Goal: Task Accomplishment & Management: Use online tool/utility

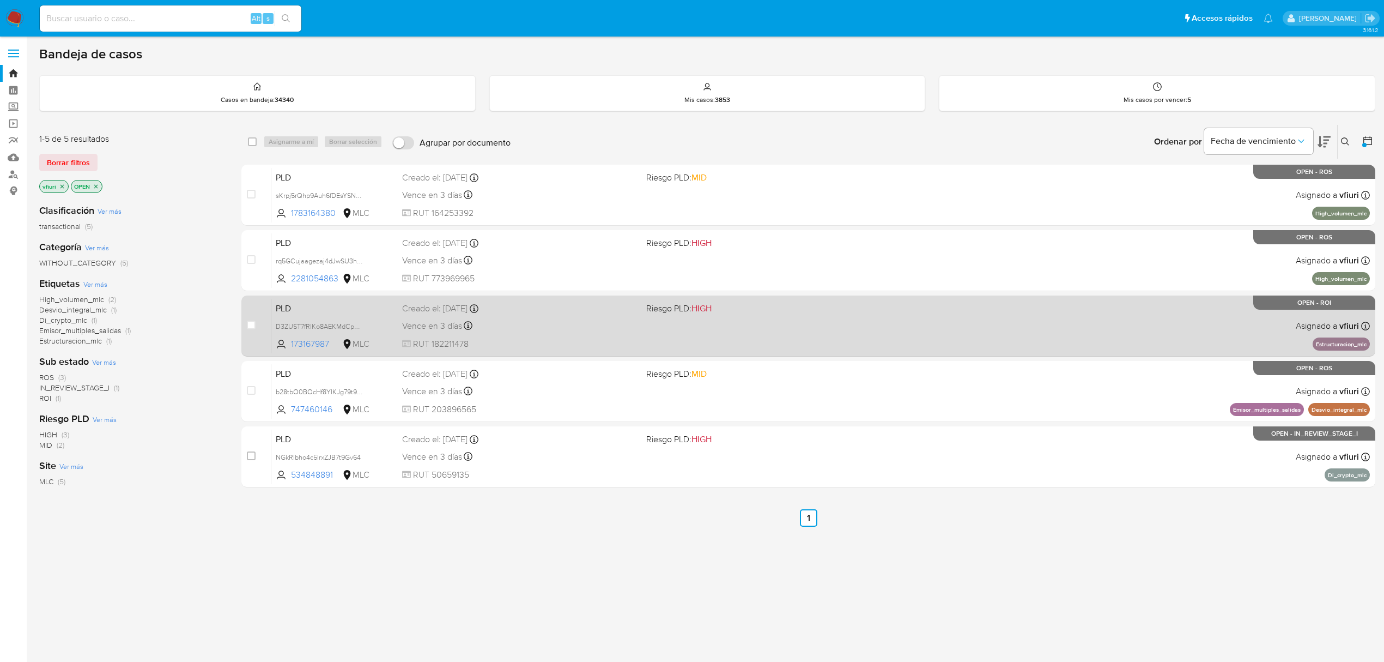
click at [864, 331] on div "PLD D3ZUST7fRlKo8AEKMdCpmQyZ 173167987 MLC Riesgo PLD: HIGH Creado el: 12/07/20…" at bounding box center [820, 325] width 1099 height 55
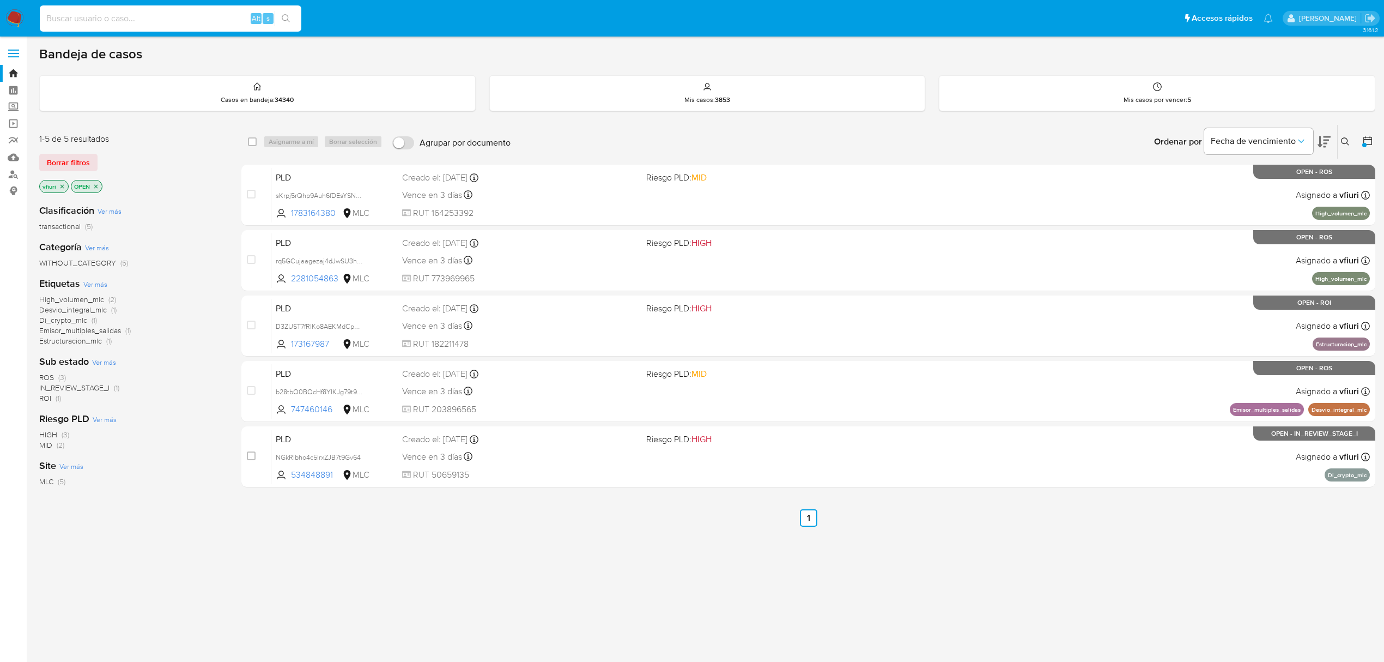
click at [214, 16] on input at bounding box center [171, 18] width 262 height 14
paste input "sKrpj5rQhp9Auh6fDEsYSN96"
type input "sKrpj5rQhp9Auh6fDEsYSN96"
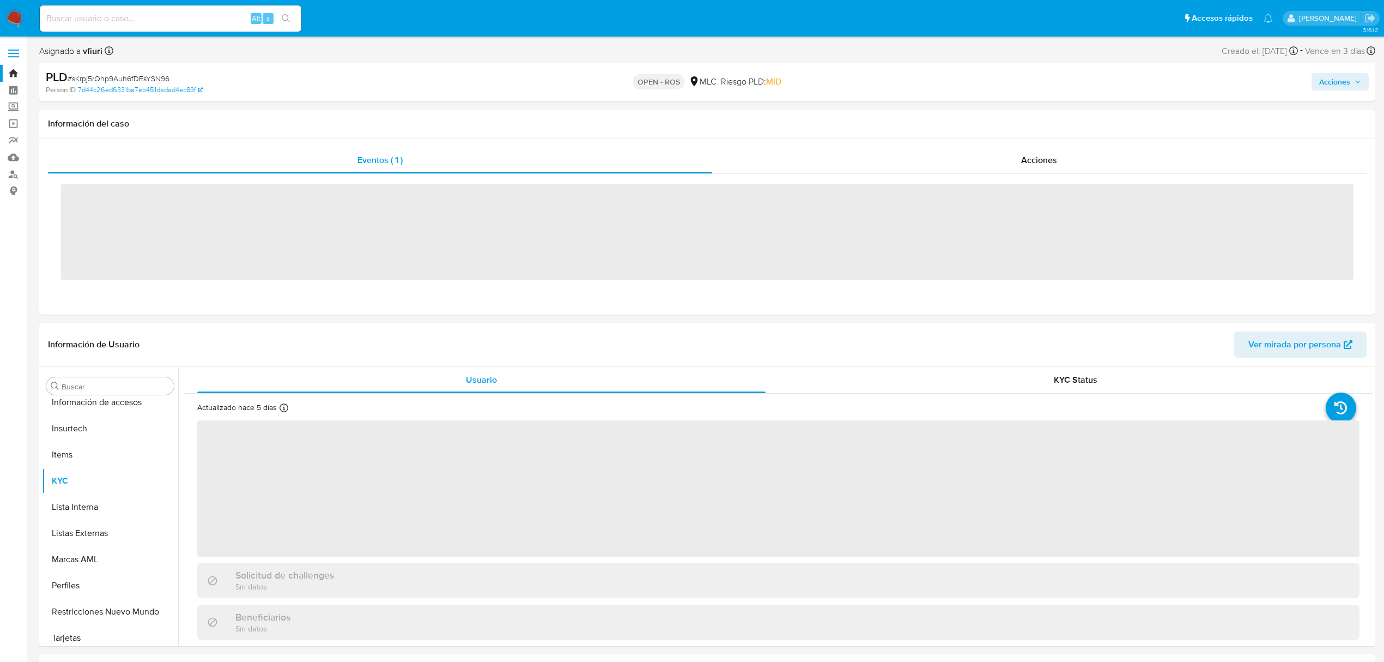
scroll to position [513, 0]
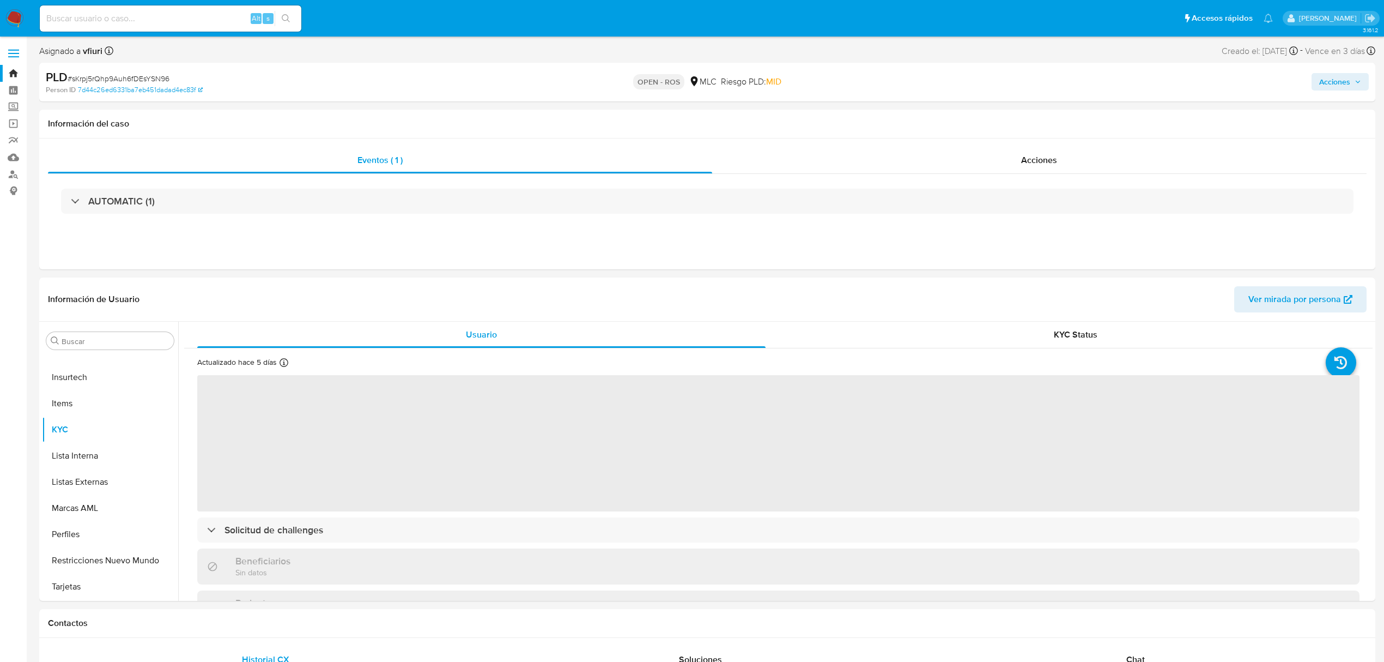
select select "10"
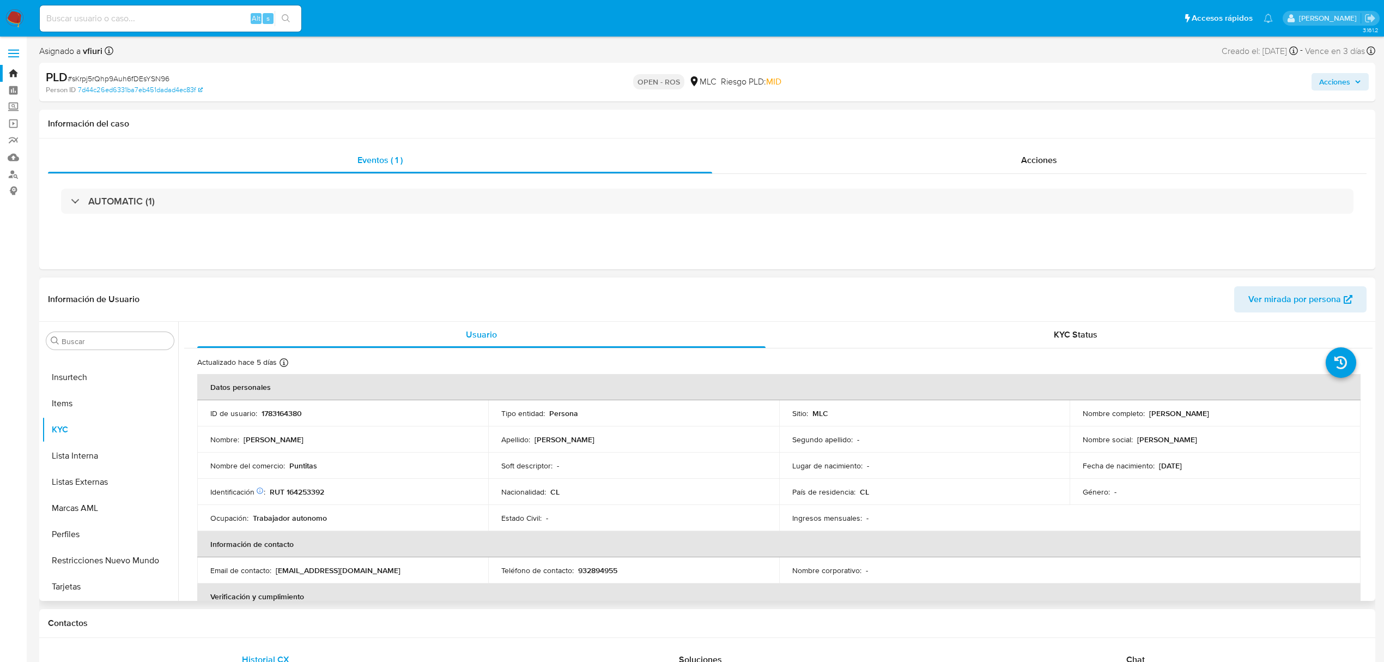
click at [975, 430] on td "Segundo apellido : -" at bounding box center [924, 439] width 291 height 26
click at [605, 566] on p "932894955" at bounding box center [597, 570] width 39 height 10
copy p "932894955"
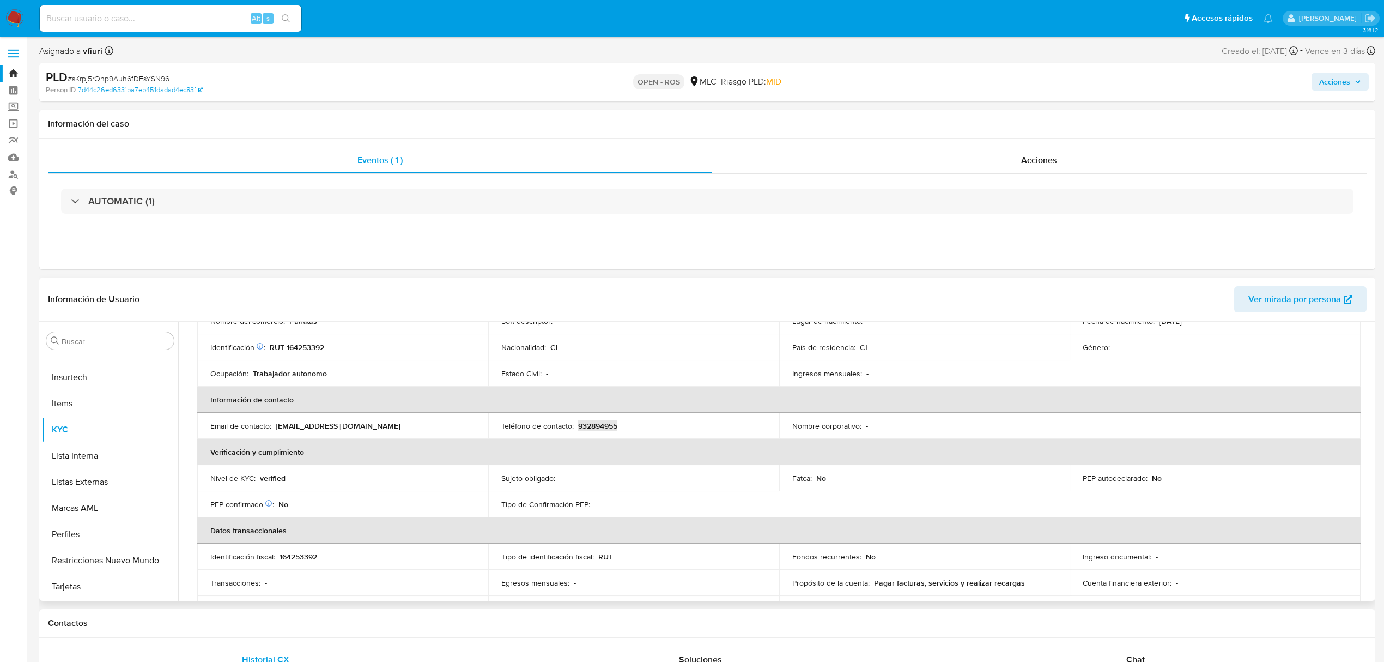
scroll to position [145, 0]
drag, startPoint x: 361, startPoint y: 424, endPoint x: 274, endPoint y: 426, distance: 87.2
click at [274, 426] on div "Email de contacto : lesliebritori@gmail.com" at bounding box center [342, 425] width 265 height 10
copy div "[EMAIL_ADDRESS][DOMAIN_NAME]"
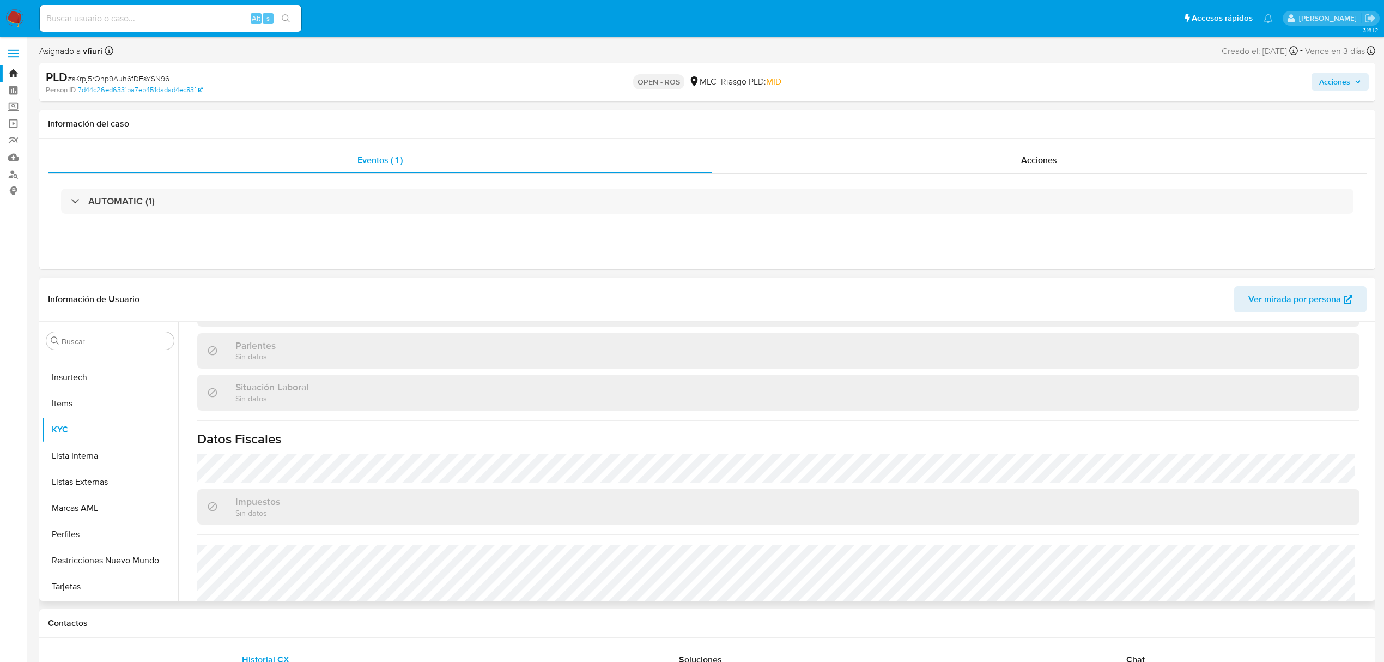
scroll to position [591, 0]
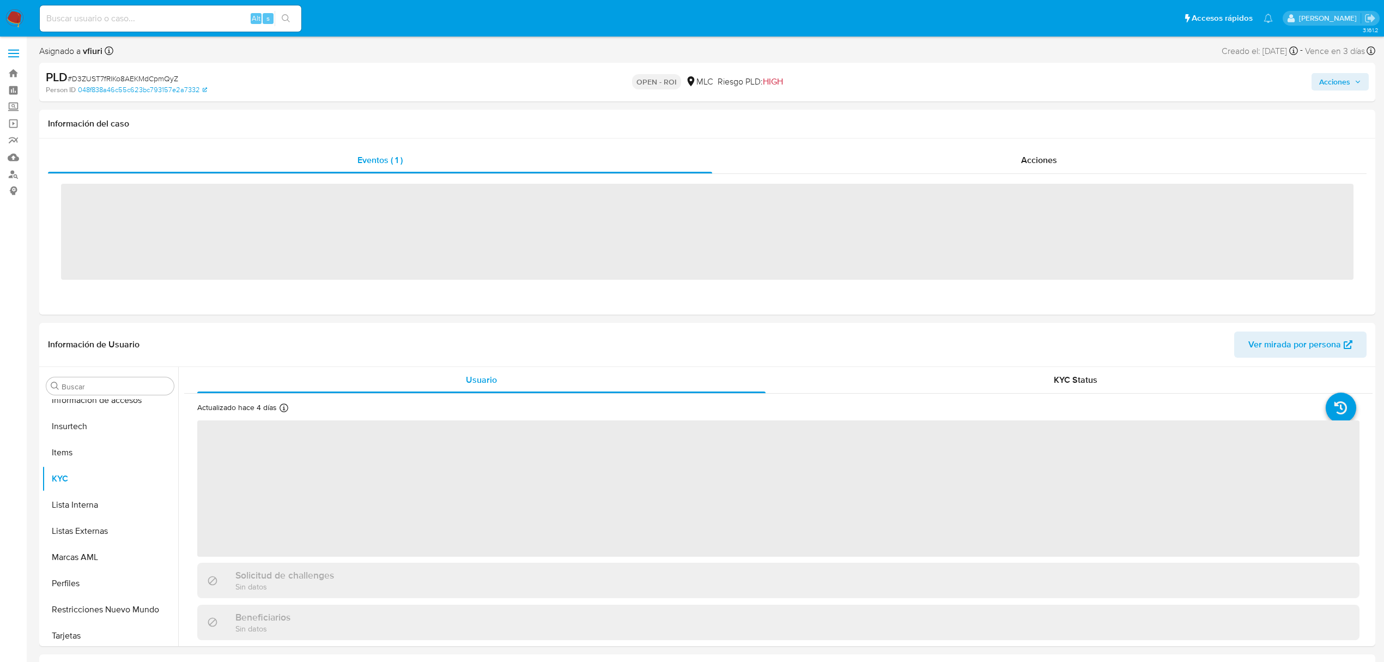
scroll to position [513, 0]
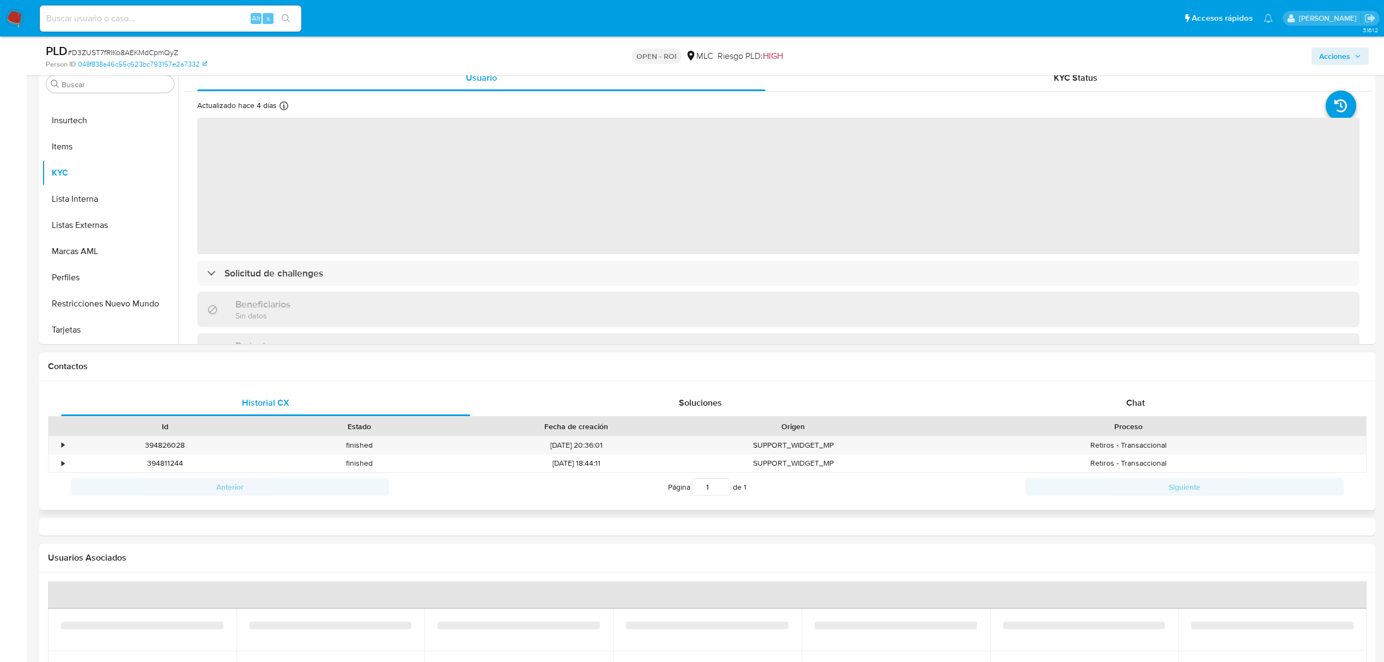
select select "10"
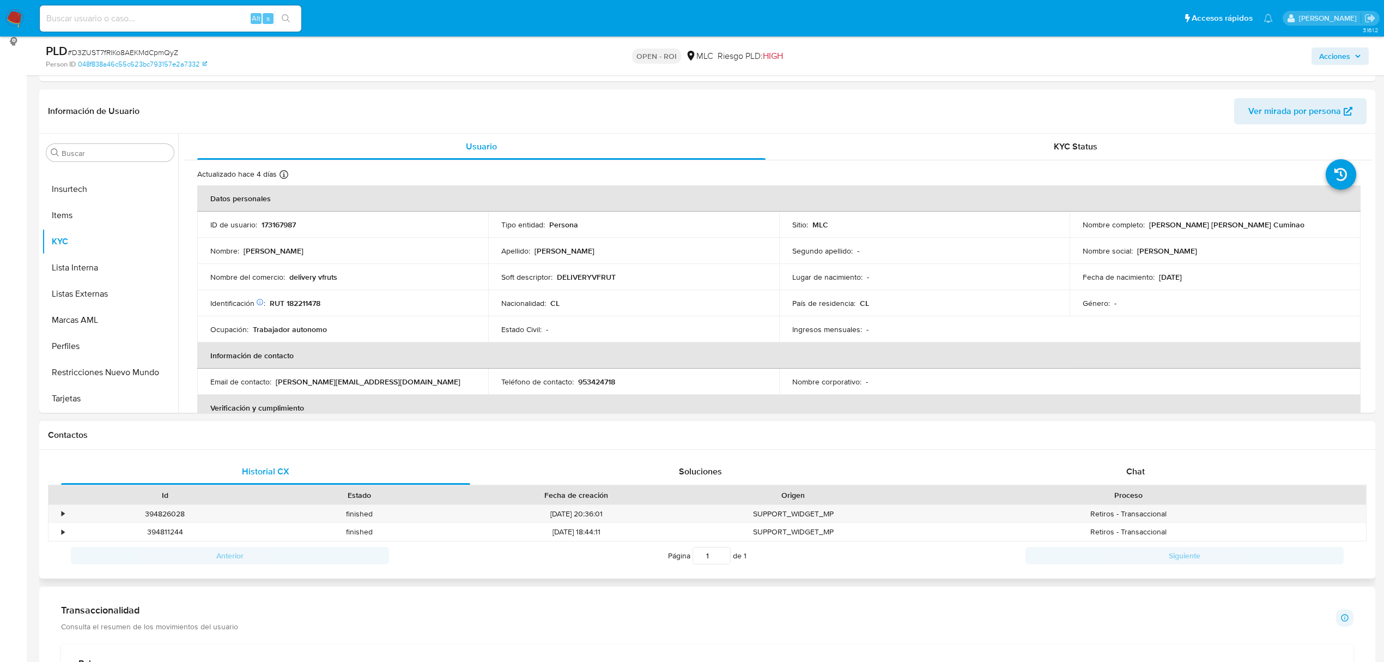
scroll to position [0, 0]
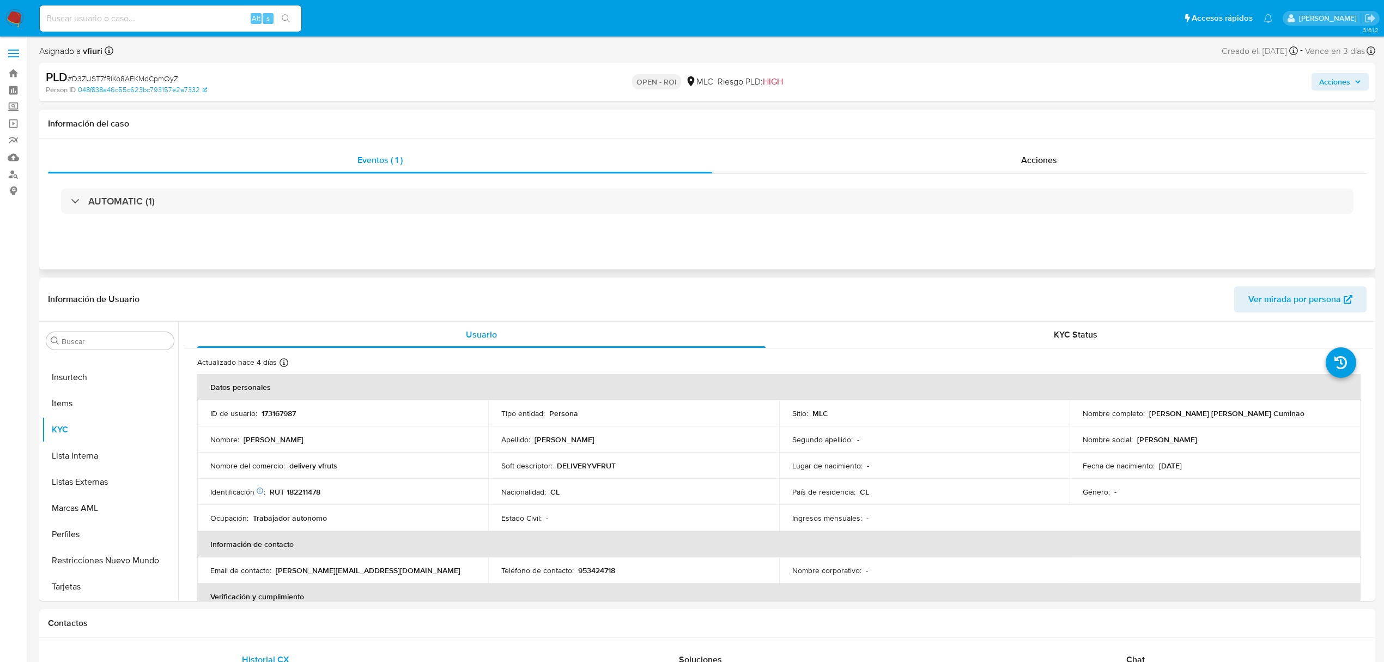
click at [1018, 146] on div "Eventos ( 1 ) Acciones AUTOMATIC (1)" at bounding box center [707, 203] width 1336 height 131
click at [1019, 147] on div "Acciones" at bounding box center [1039, 160] width 655 height 26
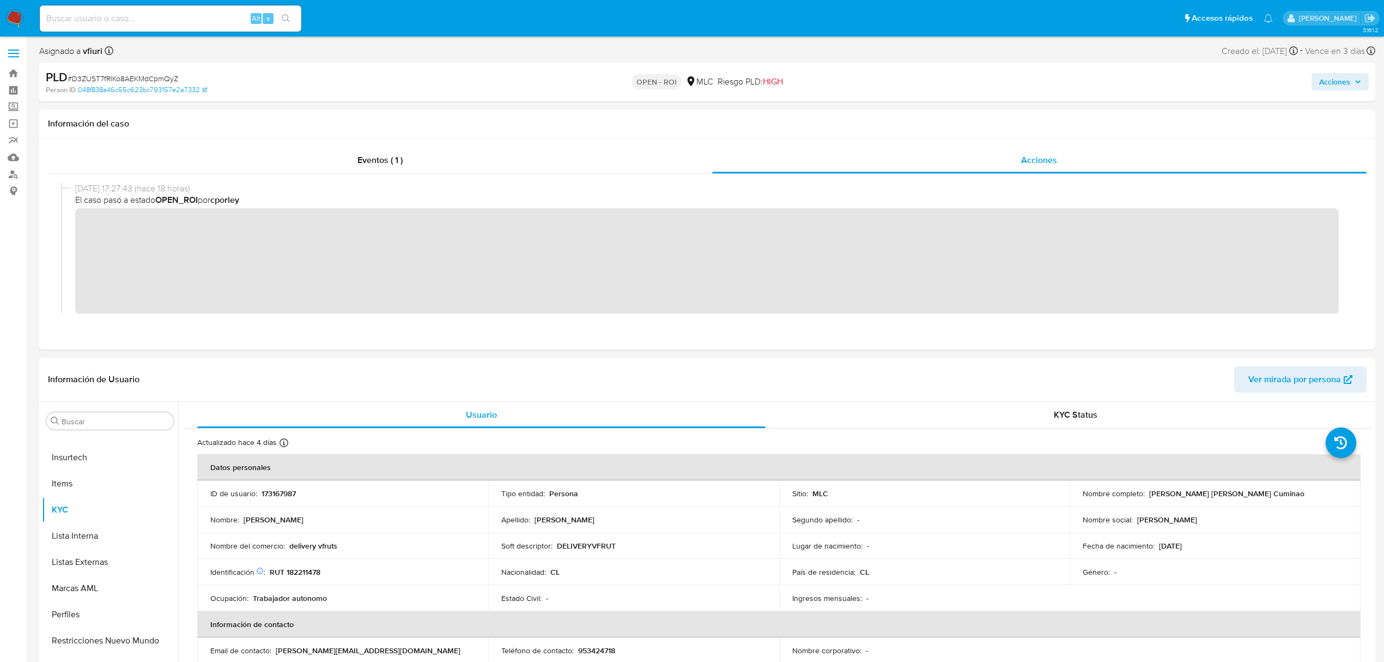
click at [1327, 77] on span "Acciones" at bounding box center [1335, 81] width 31 height 17
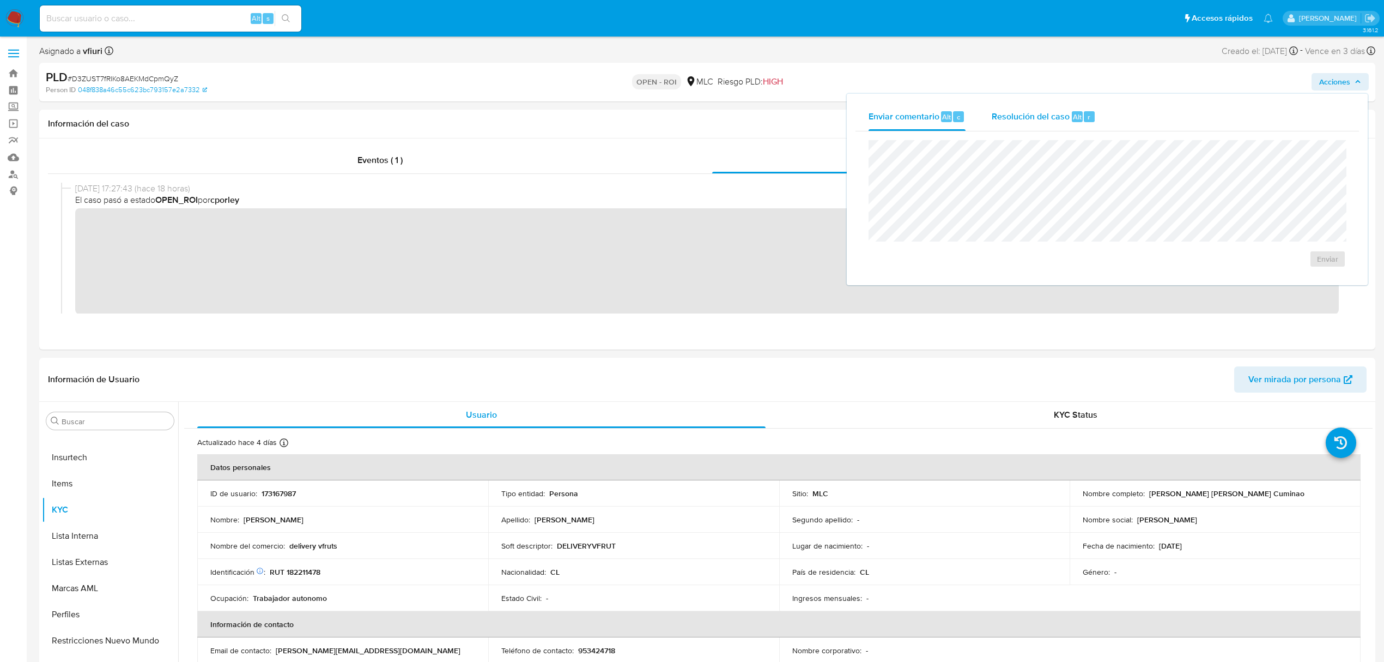
click at [1088, 118] on div "r" at bounding box center [1089, 116] width 11 height 11
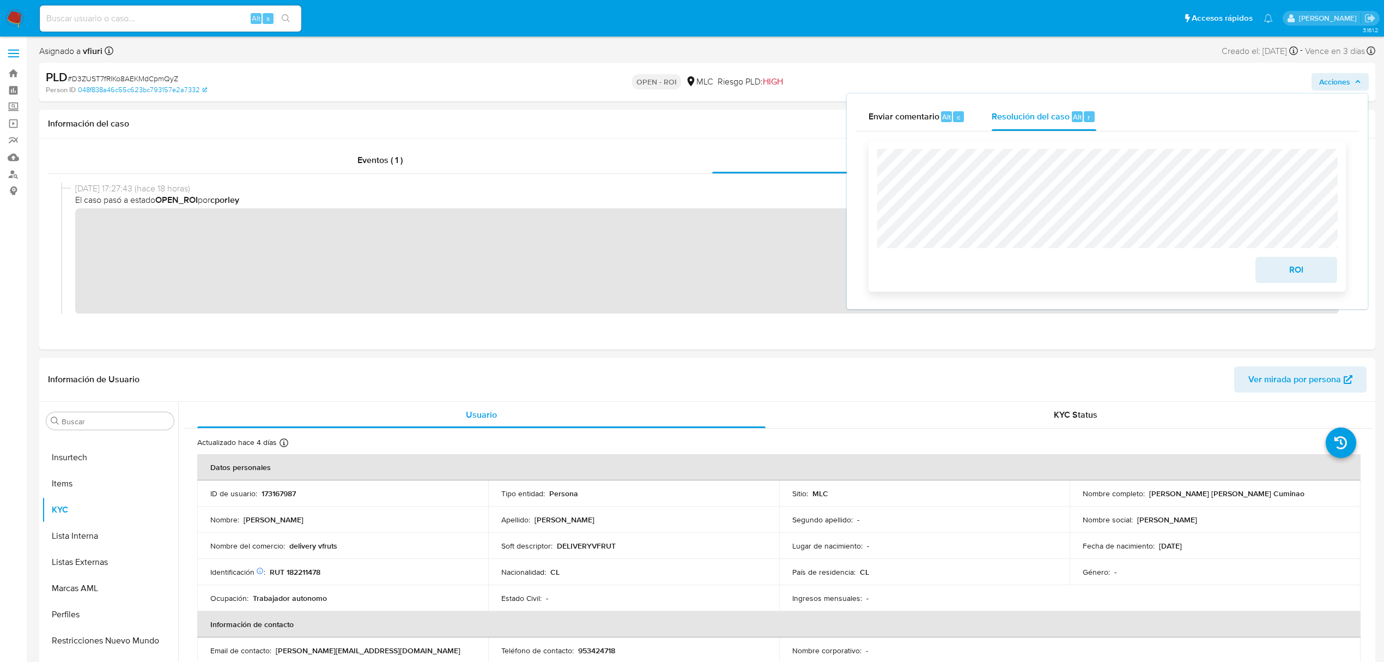
click at [1278, 267] on span "ROI" at bounding box center [1296, 270] width 53 height 24
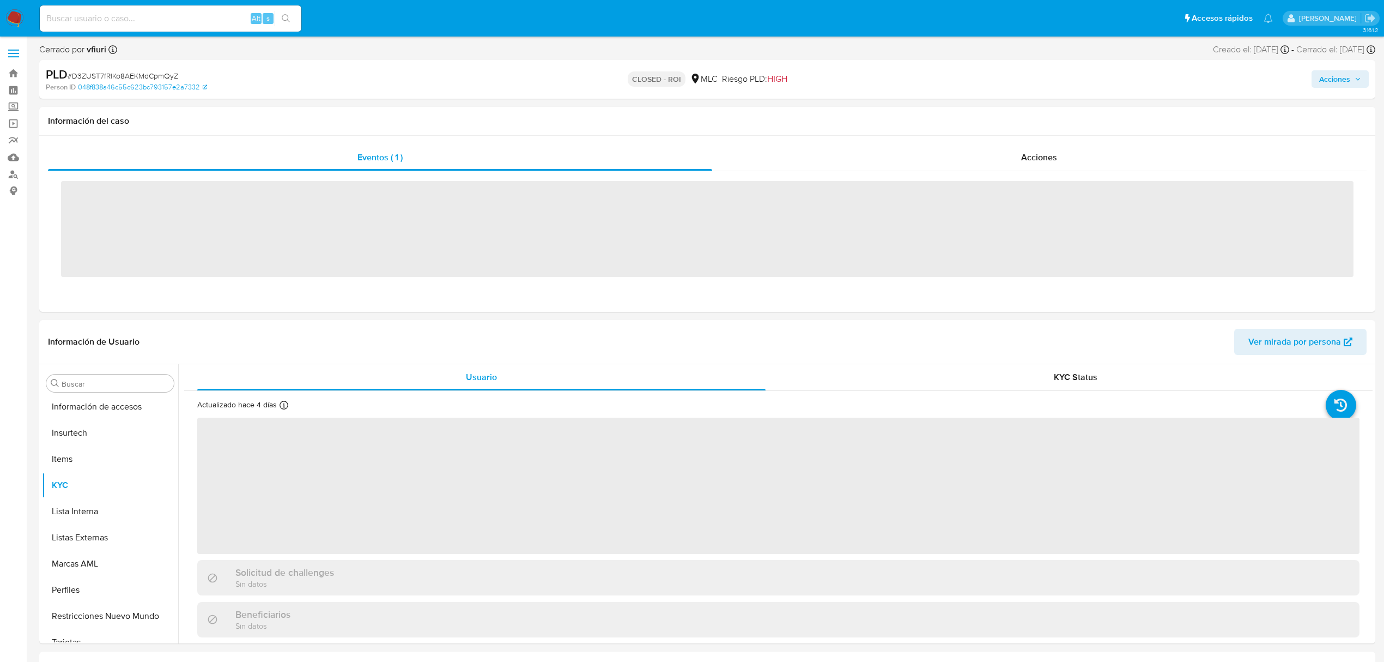
scroll to position [513, 0]
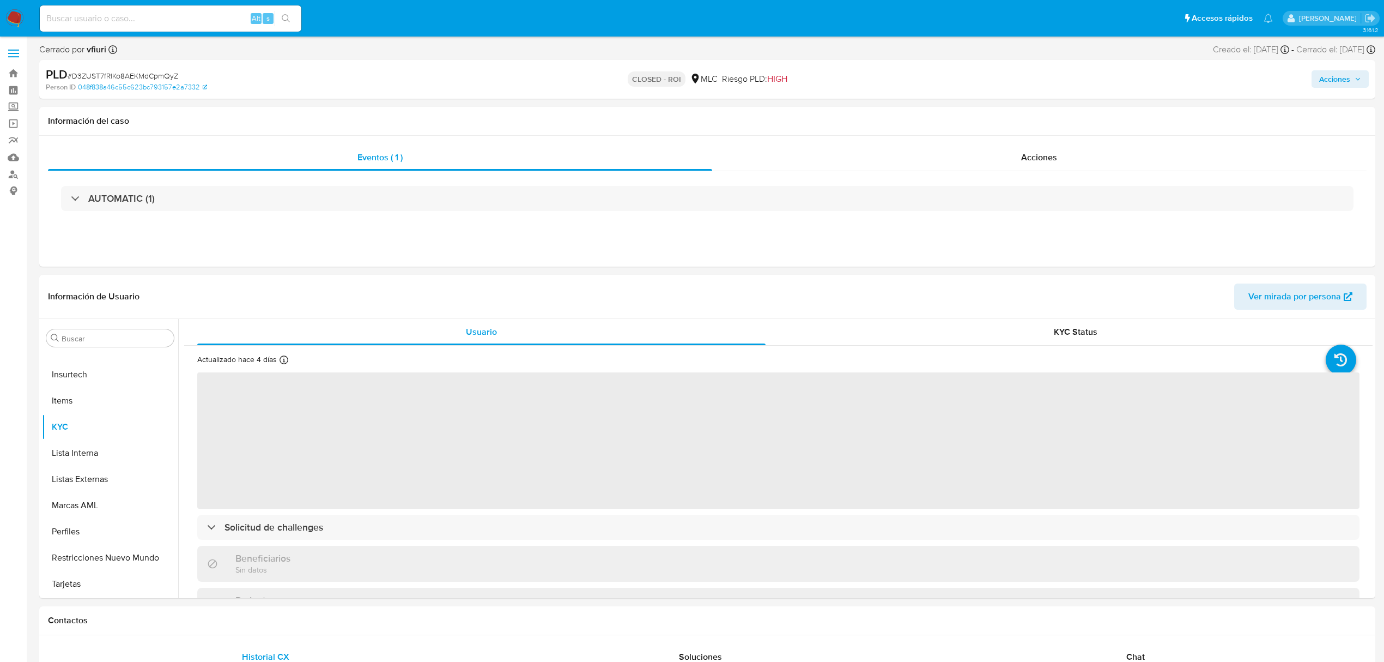
select select "10"
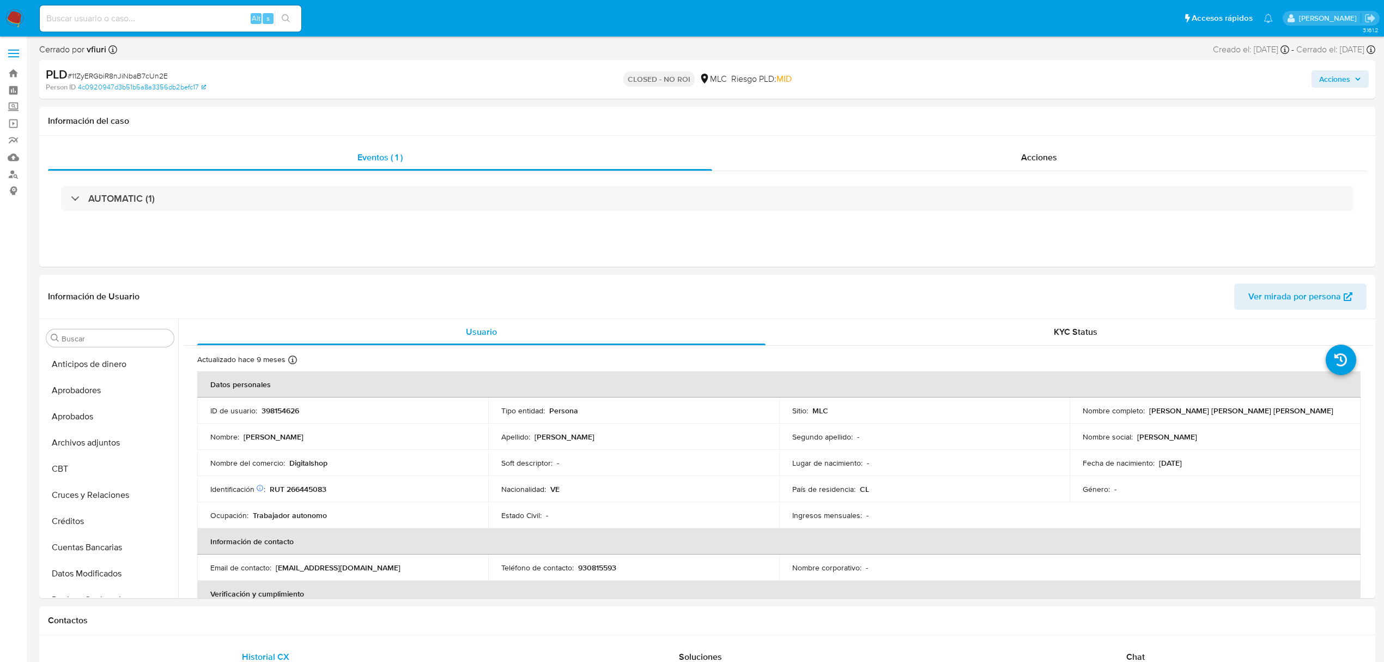
scroll to position [513, 0]
click at [106, 17] on input at bounding box center [171, 18] width 262 height 14
paste input "sKrpj5rQhp9Auh6fDEsYSN96"
type input "sKrpj5rQhp9Auh6fDEsYSN96"
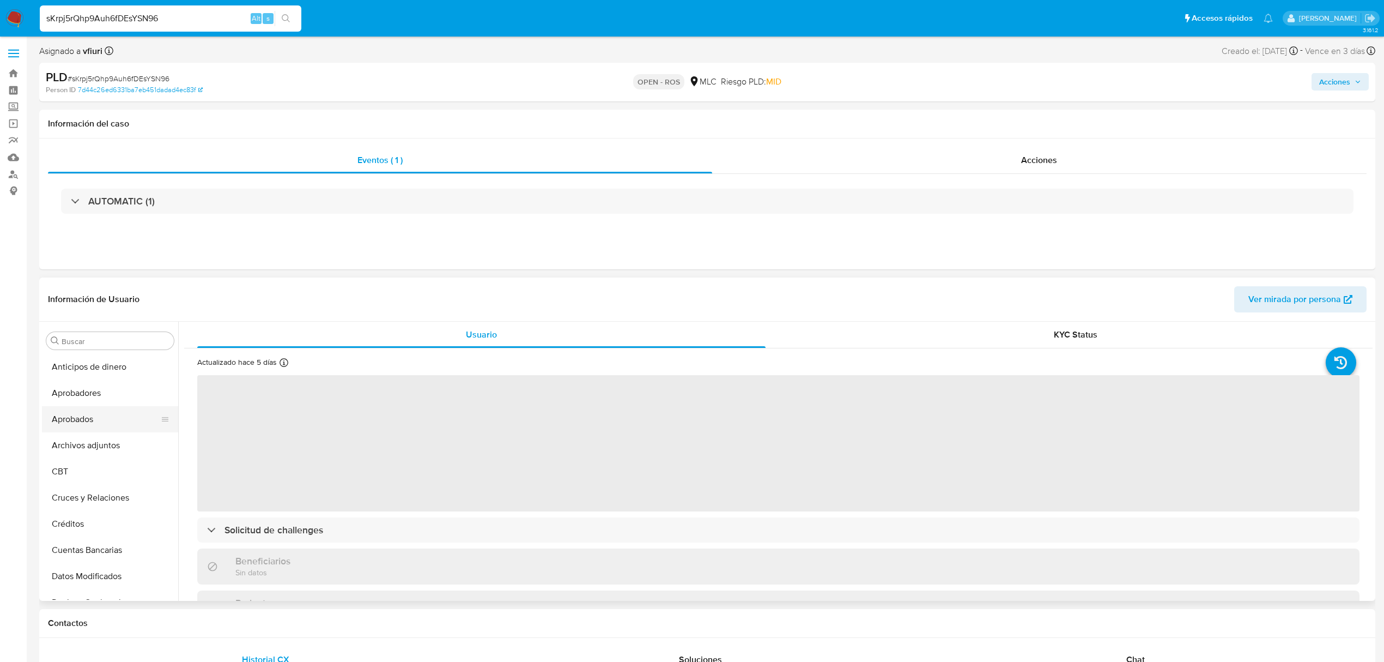
select select "10"
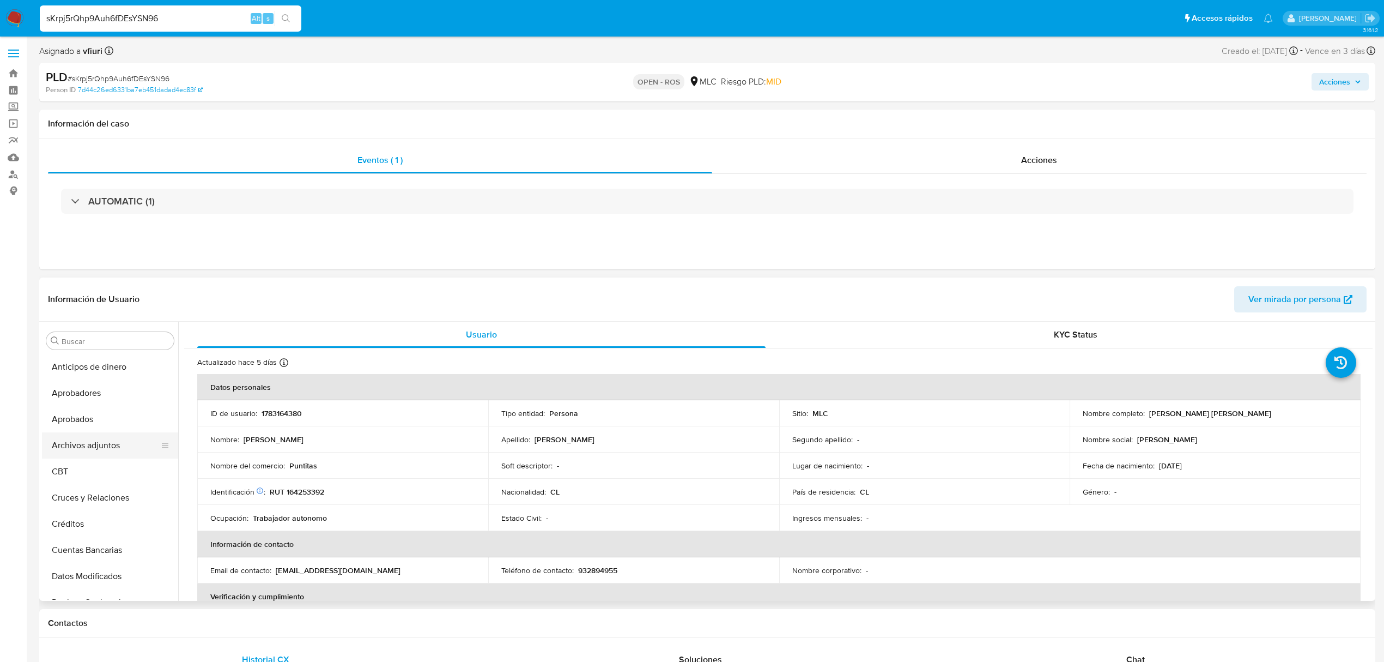
click at [109, 441] on button "Archivos adjuntos" at bounding box center [106, 445] width 128 height 26
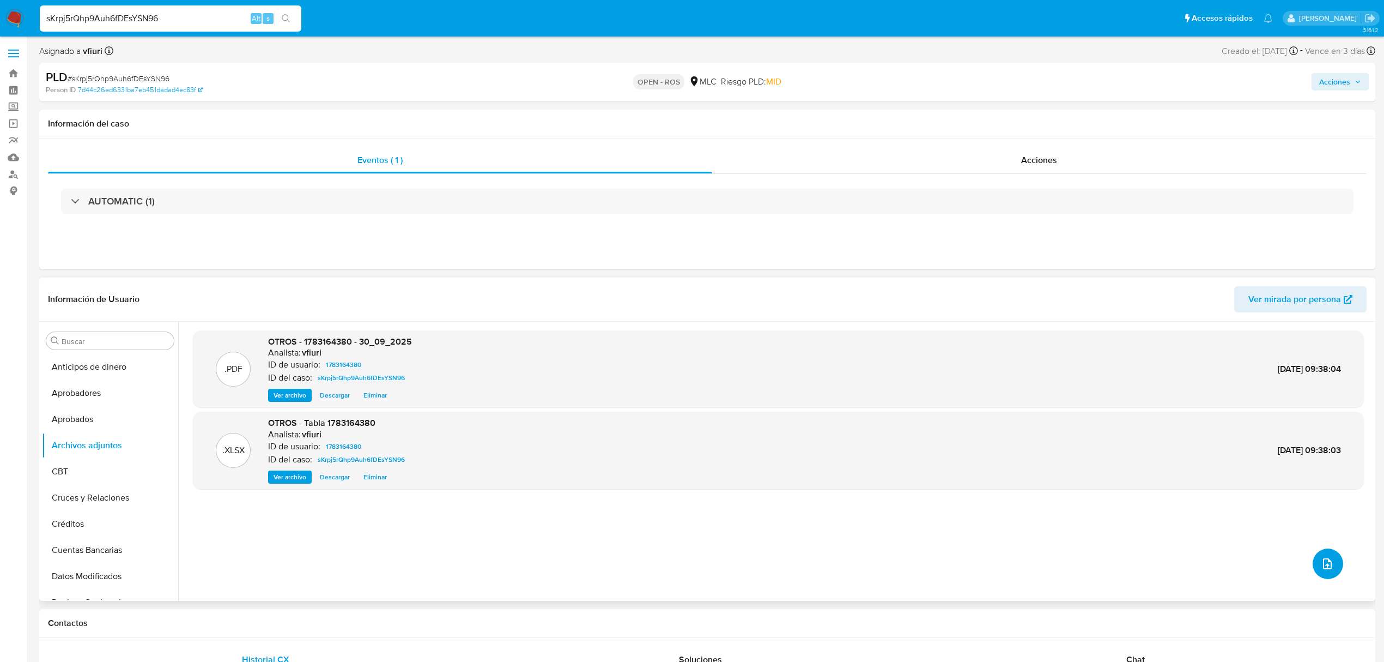
click at [1329, 566] on icon "upload-file" at bounding box center [1327, 563] width 13 height 13
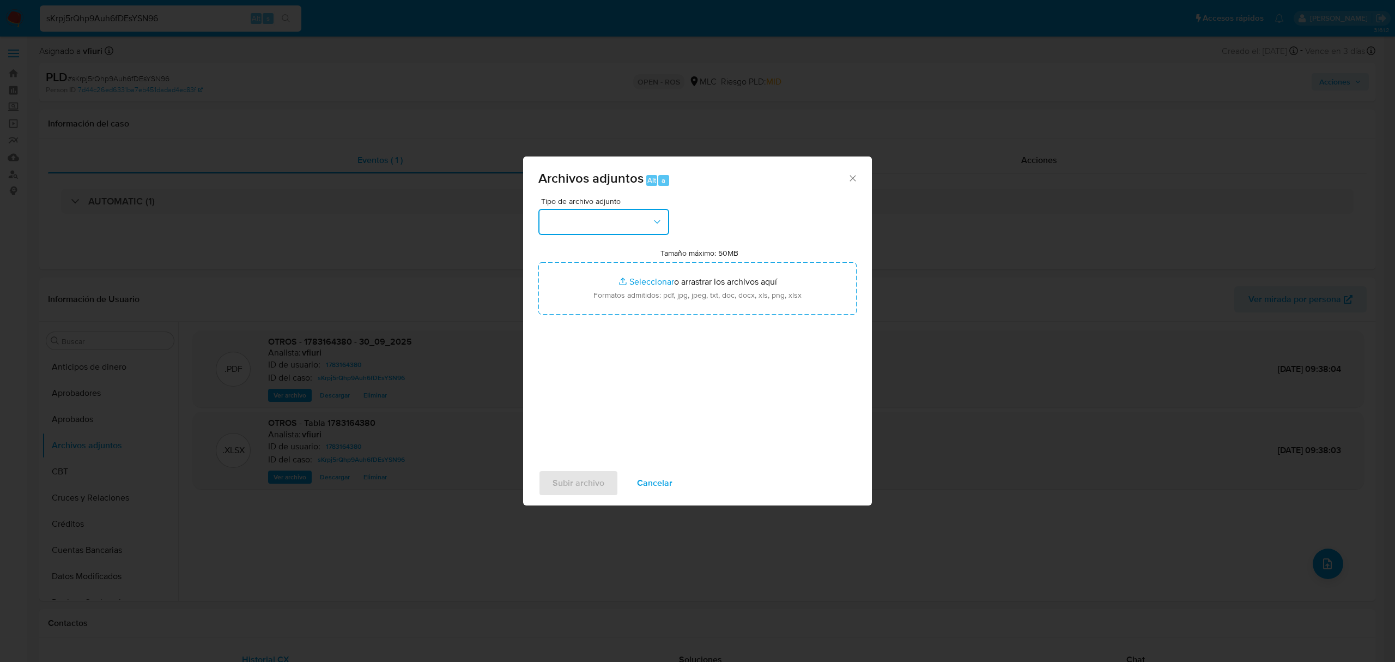
click at [602, 229] on button "button" at bounding box center [604, 222] width 131 height 26
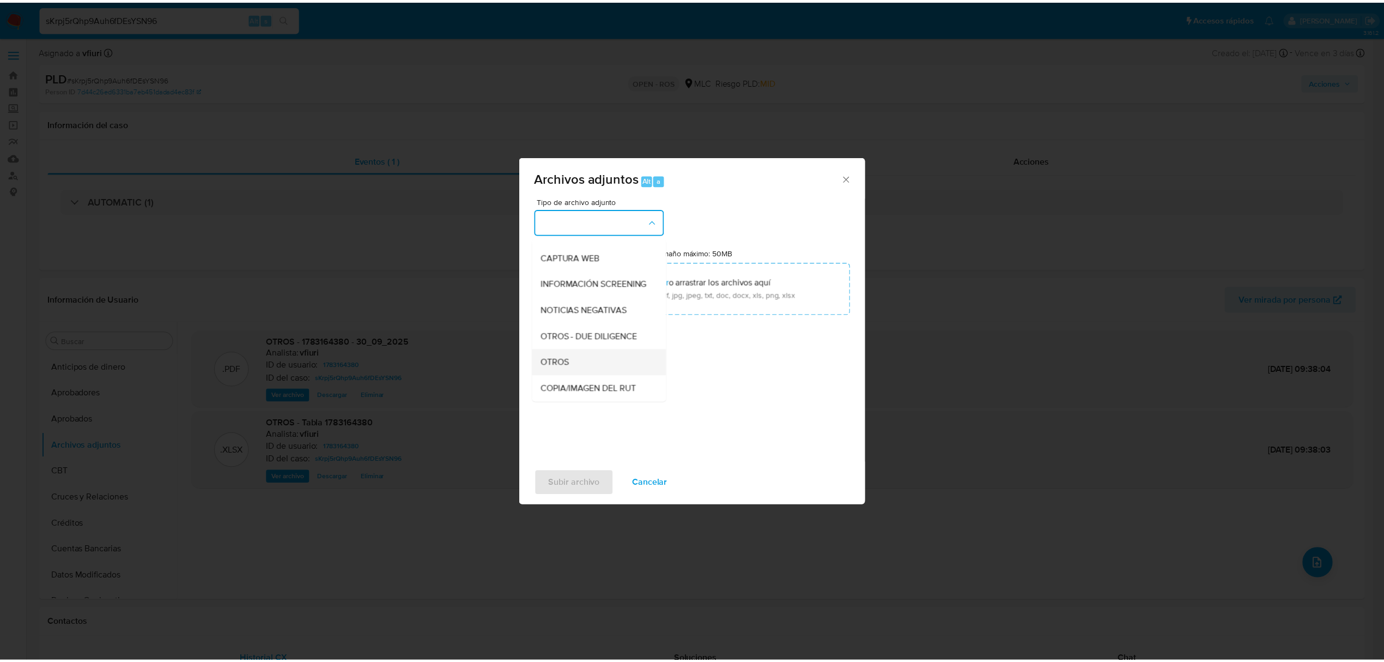
scroll to position [145, 0]
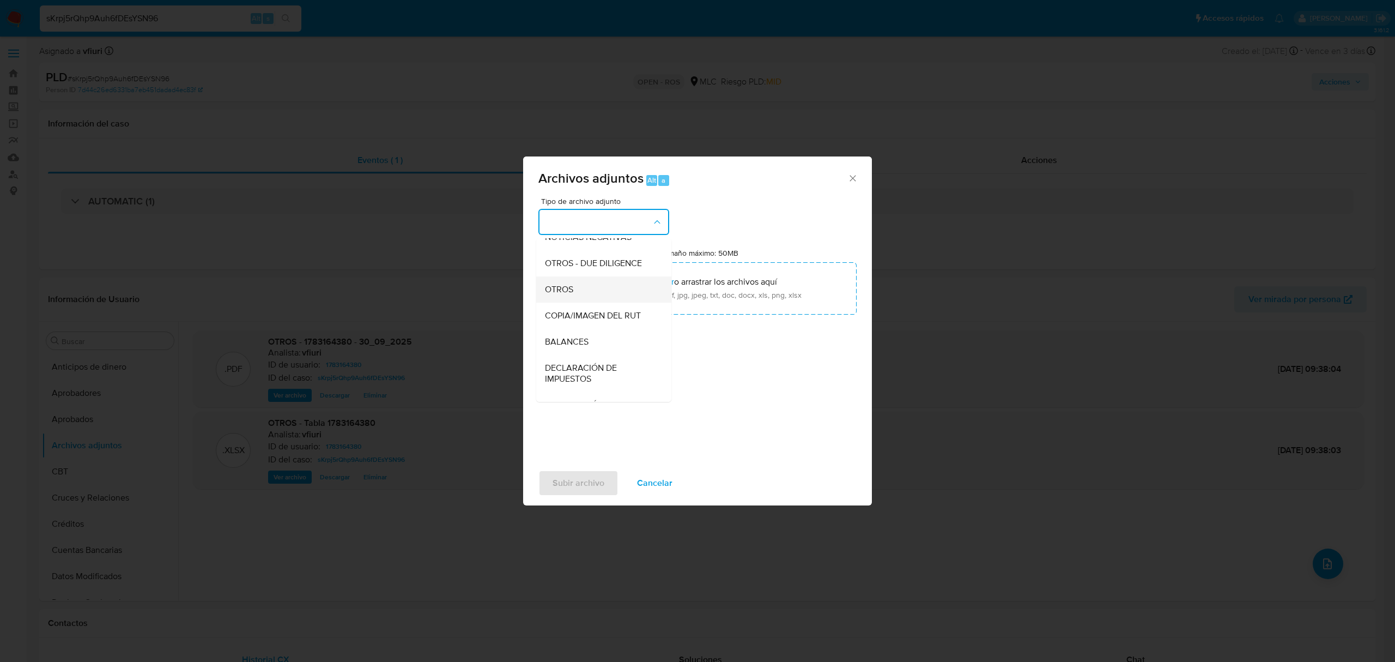
click at [574, 287] on div "OTROS" at bounding box center [600, 289] width 111 height 26
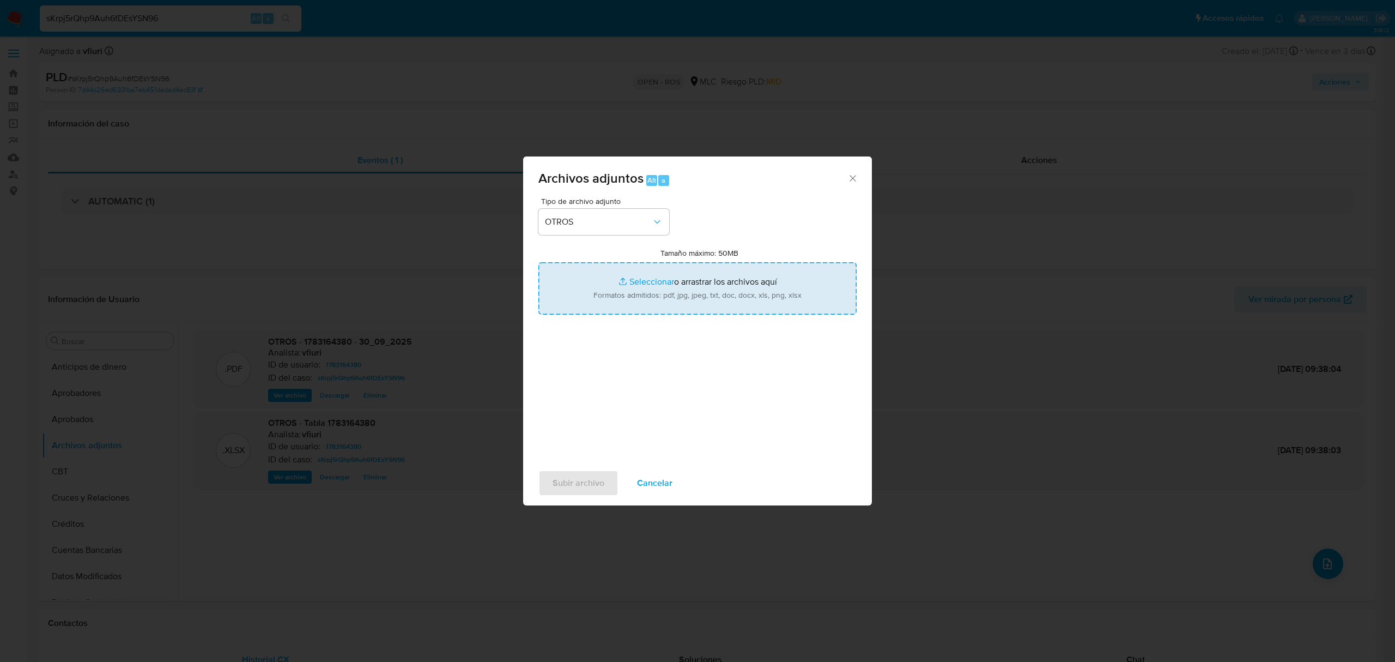
click at [630, 280] on input "Tamaño máximo: 50MB Seleccionar archivos" at bounding box center [698, 288] width 318 height 52
type input "C:\fakepath\UAF #1360.pdf"
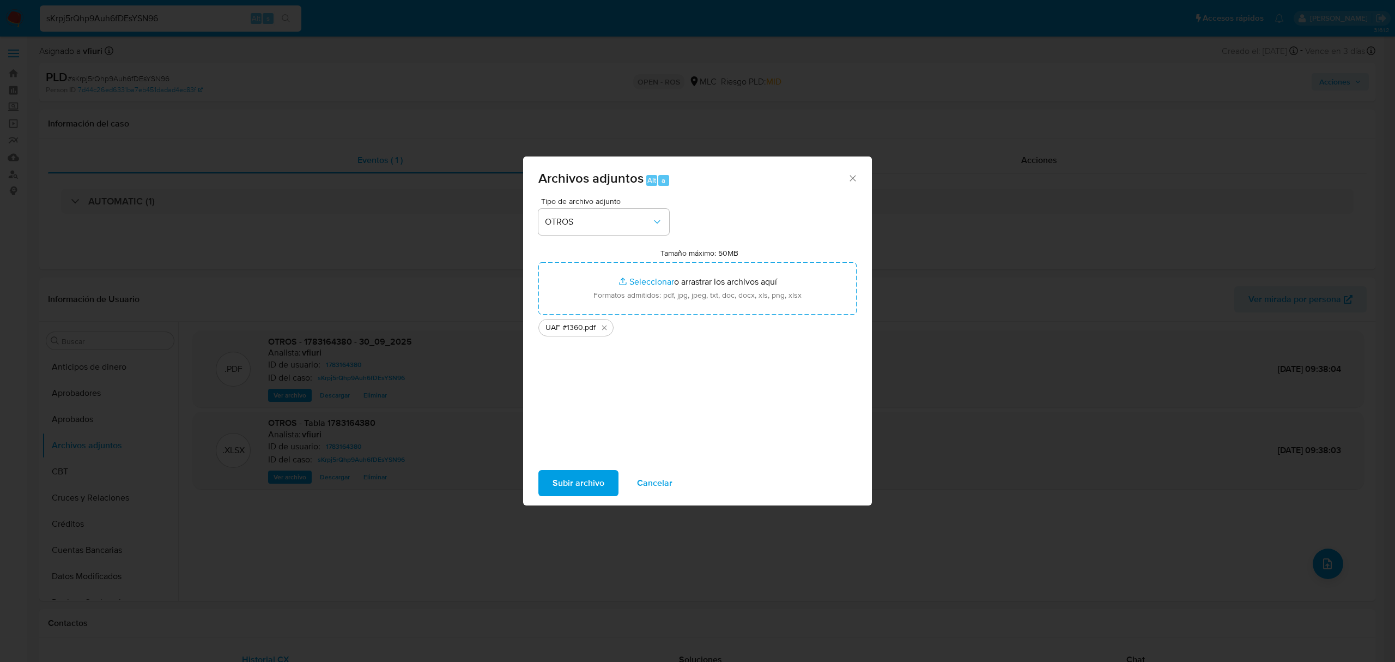
click at [586, 480] on span "Subir archivo" at bounding box center [579, 483] width 52 height 24
click at [584, 487] on span "Subir archivo" at bounding box center [579, 483] width 52 height 24
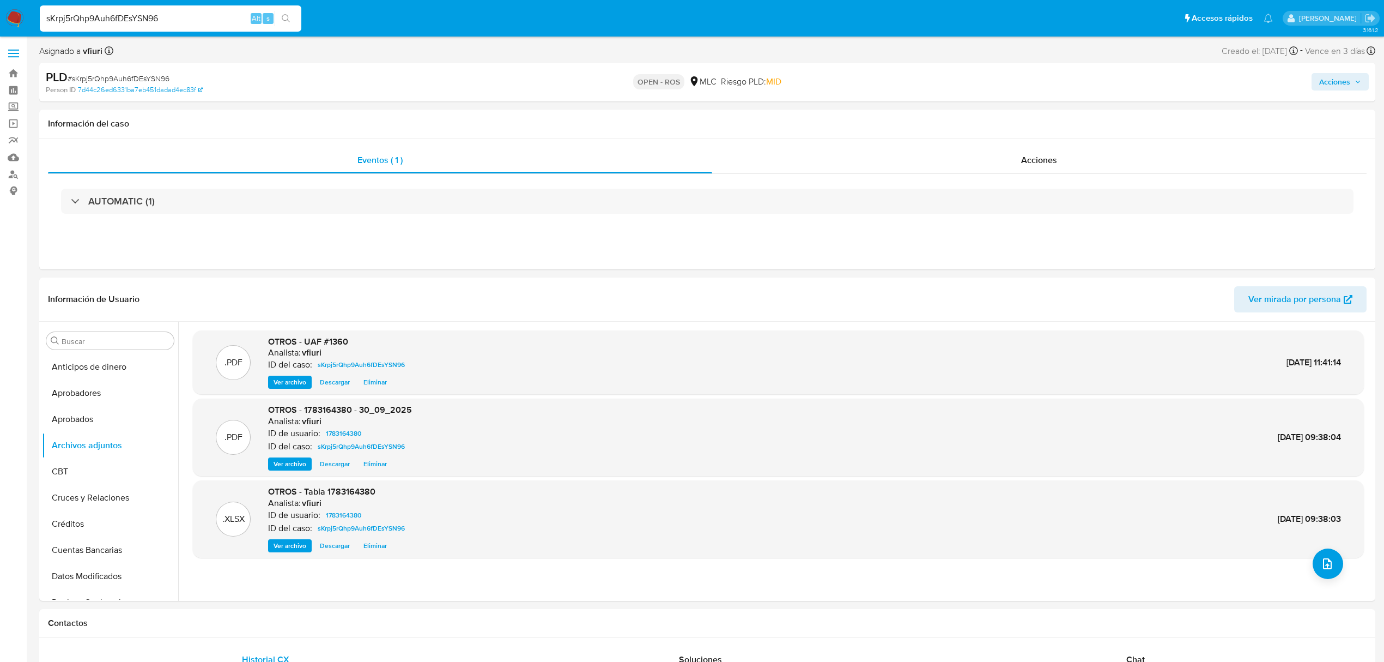
click at [1332, 83] on span "Acciones" at bounding box center [1335, 81] width 31 height 17
click at [1004, 123] on div "Resolución del caso Alt r" at bounding box center [1044, 116] width 104 height 28
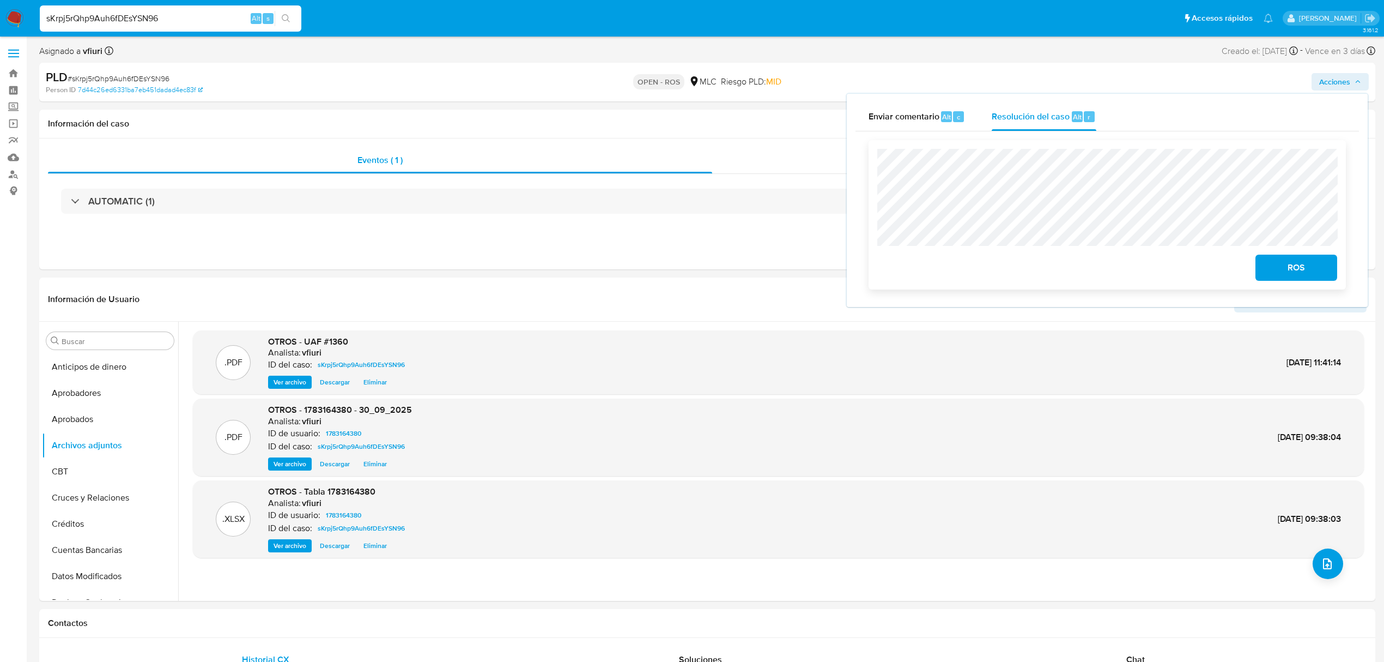
click at [1306, 277] on span "ROS" at bounding box center [1296, 268] width 53 height 24
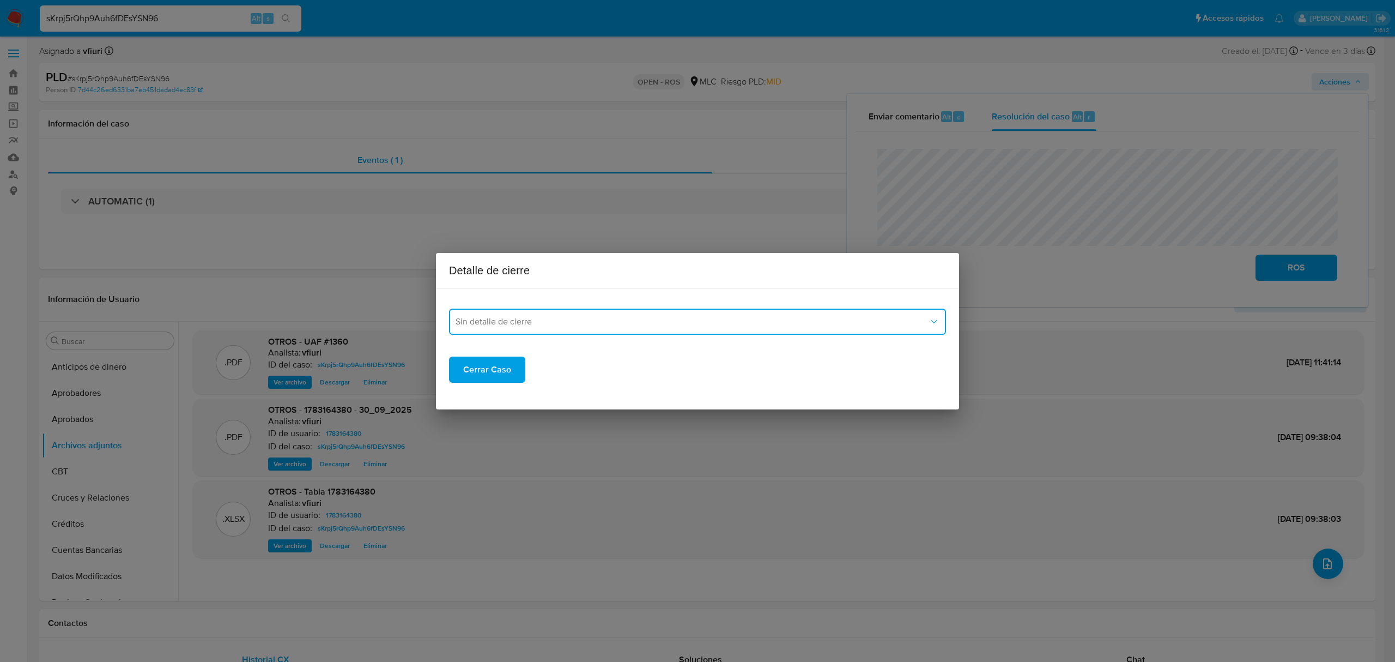
click at [565, 316] on span "Sin detalle de cierre" at bounding box center [692, 321] width 473 height 11
click at [495, 382] on span "ROS_EMISOR" at bounding box center [482, 377] width 53 height 11
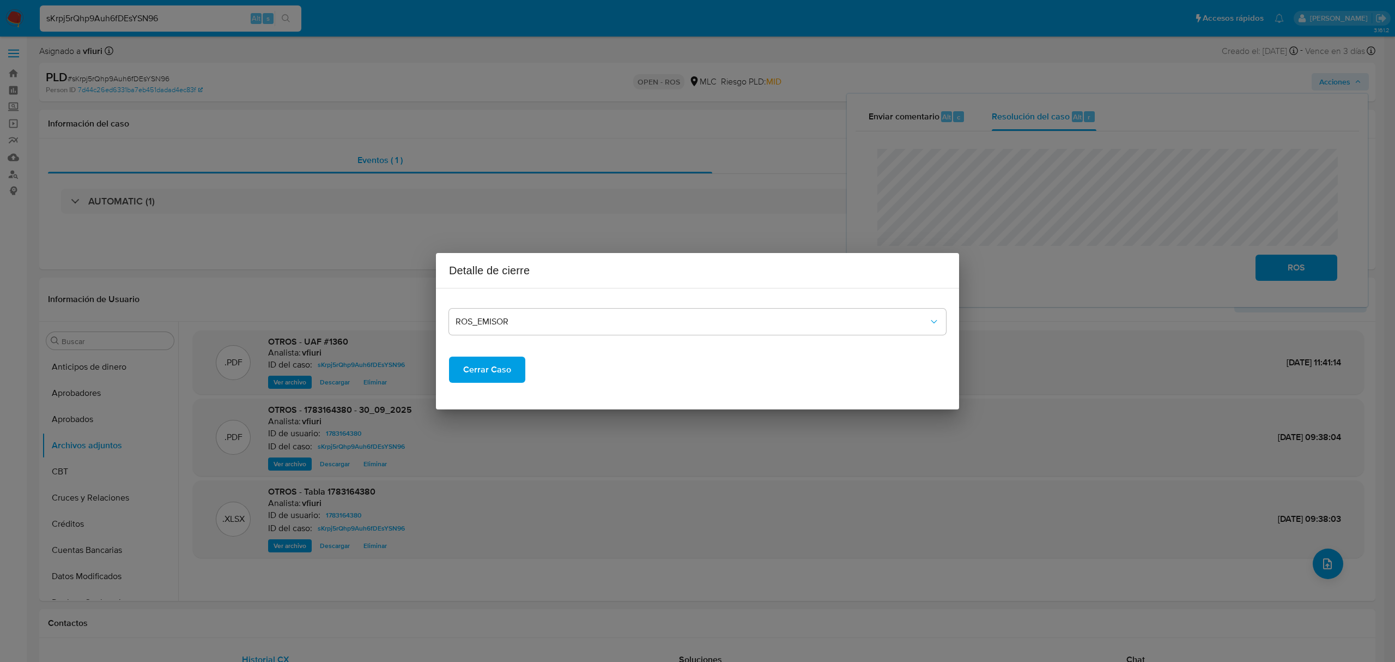
click at [494, 373] on span "Cerrar Caso" at bounding box center [487, 370] width 48 height 24
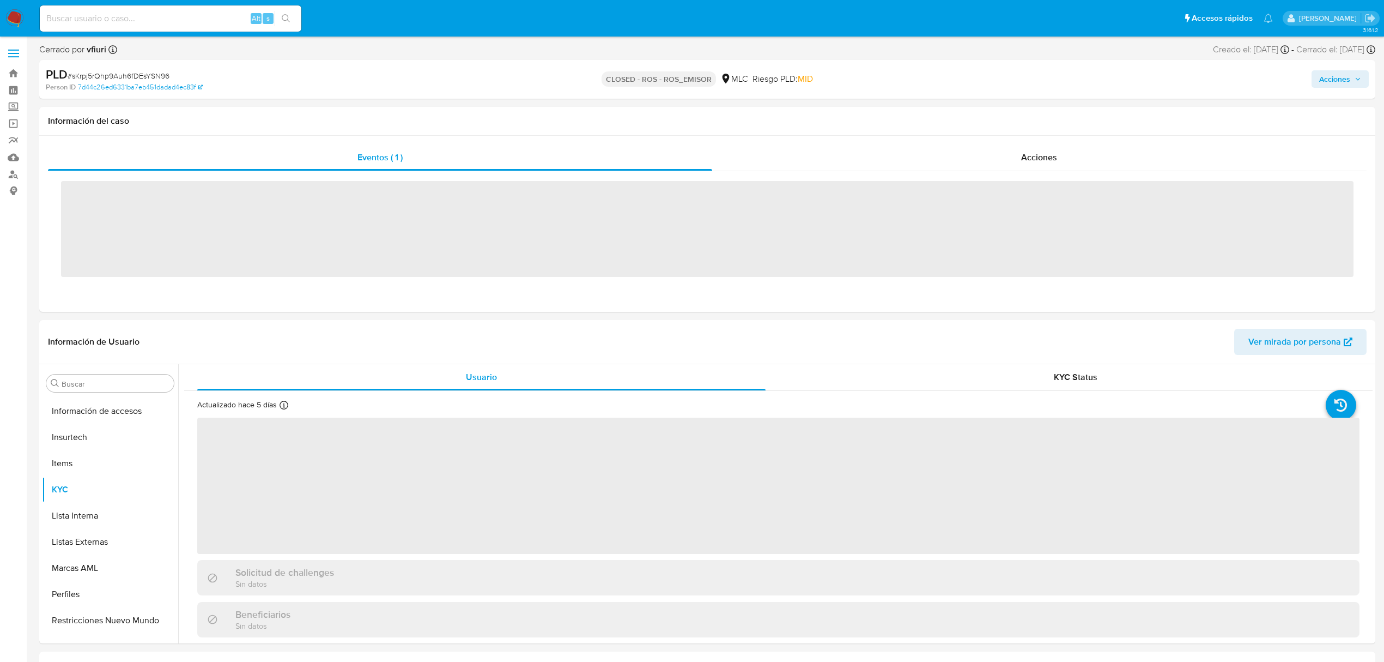
scroll to position [513, 0]
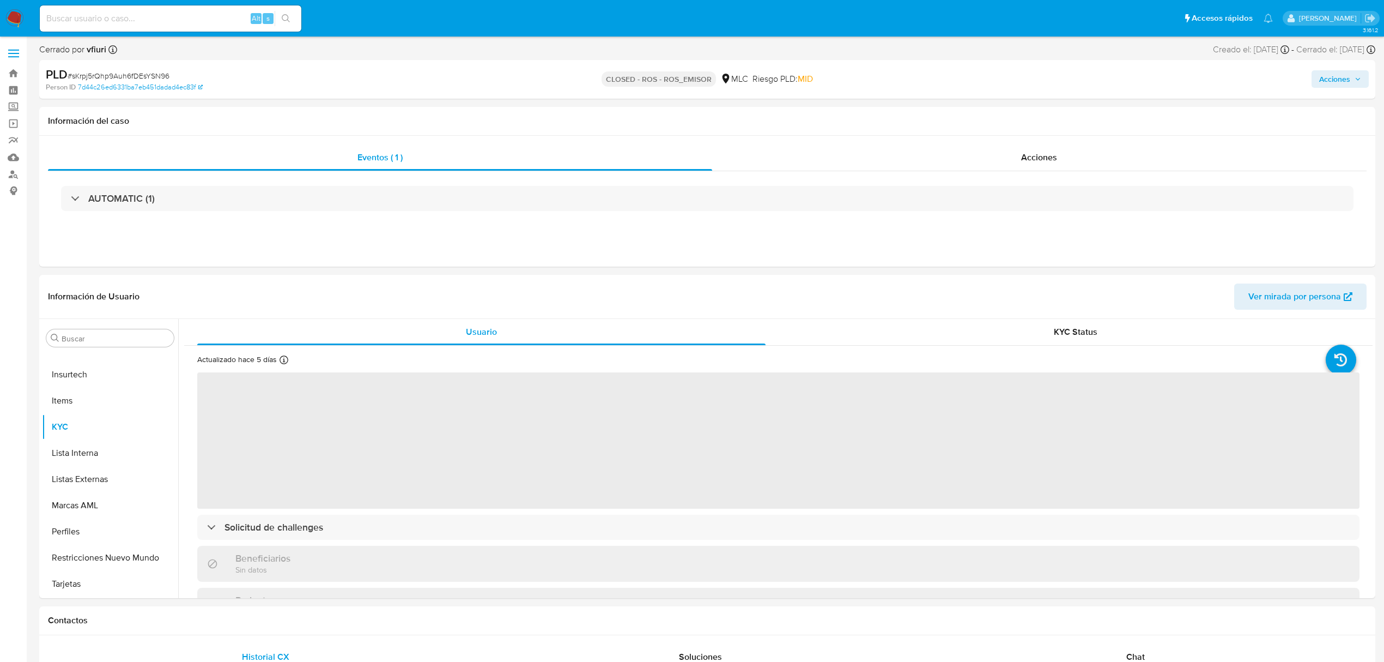
select select "10"
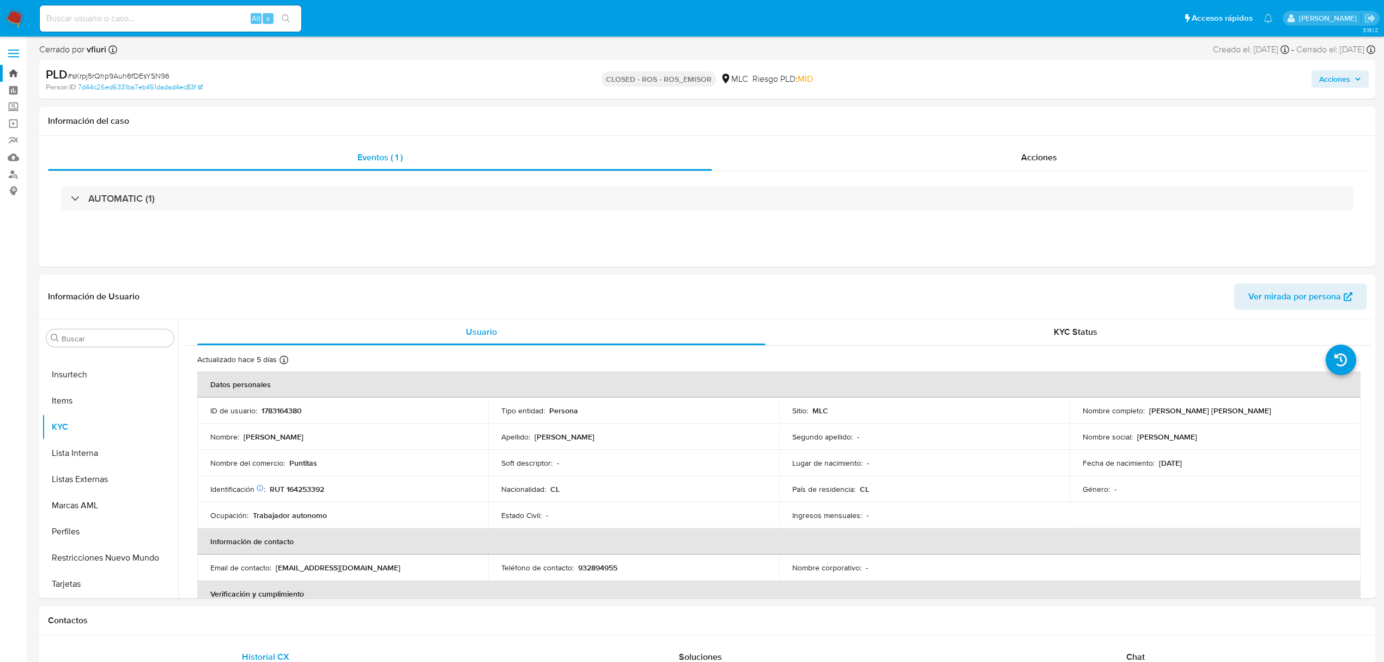
click at [15, 66] on link "Bandeja" at bounding box center [65, 73] width 130 height 17
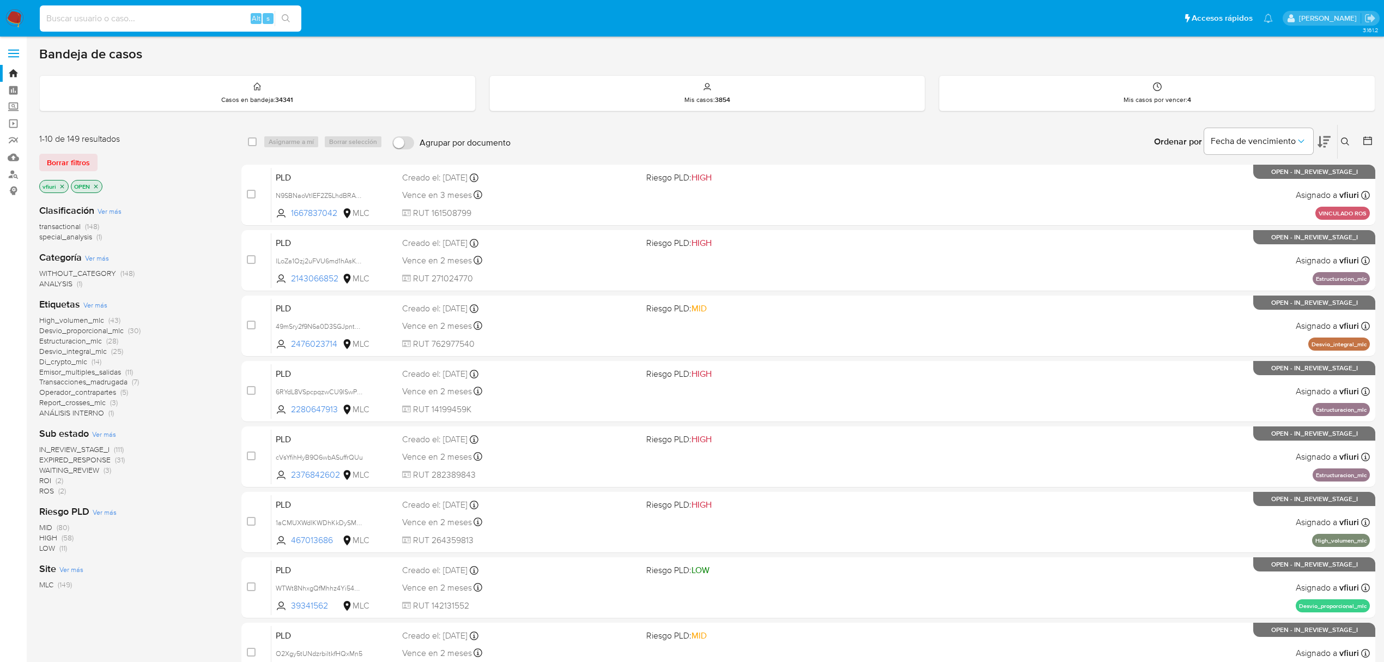
click at [199, 22] on input at bounding box center [171, 18] width 262 height 14
paste input "rq5GCujaagezaj4dJwSU3h5k"
type input "rq5GCujaagezaj4dJwSU3h5k"
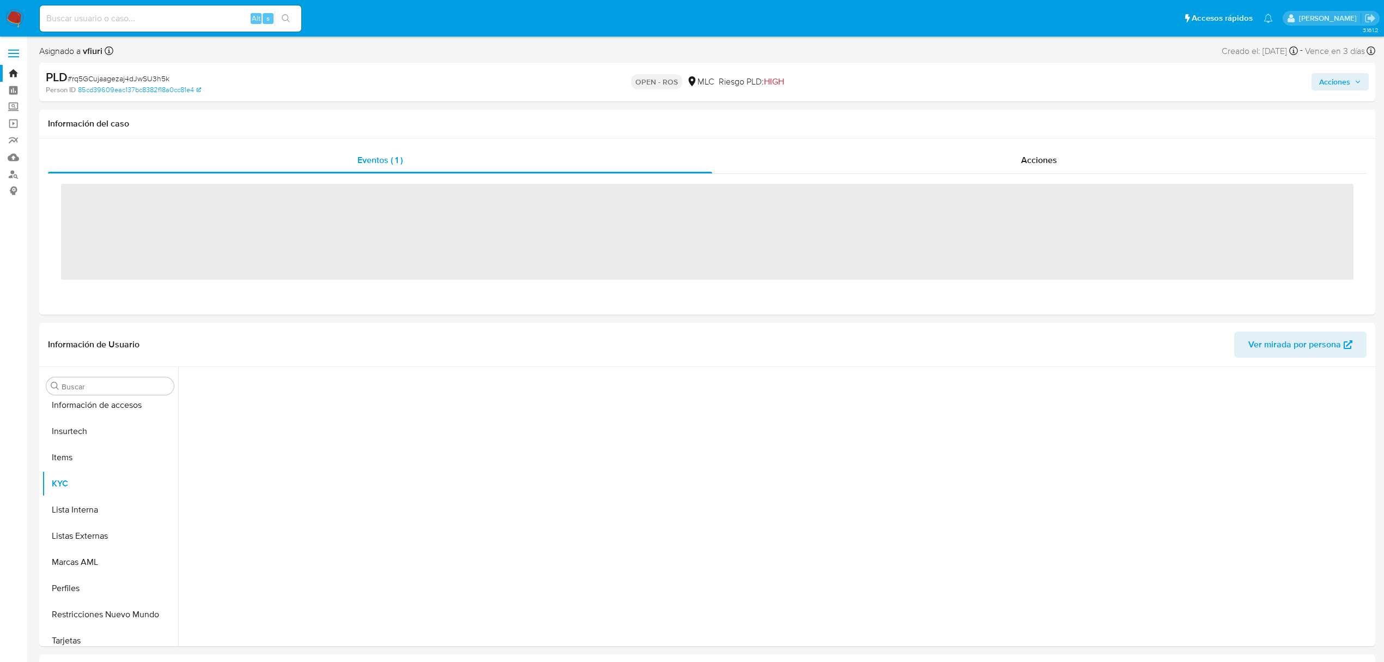
scroll to position [513, 0]
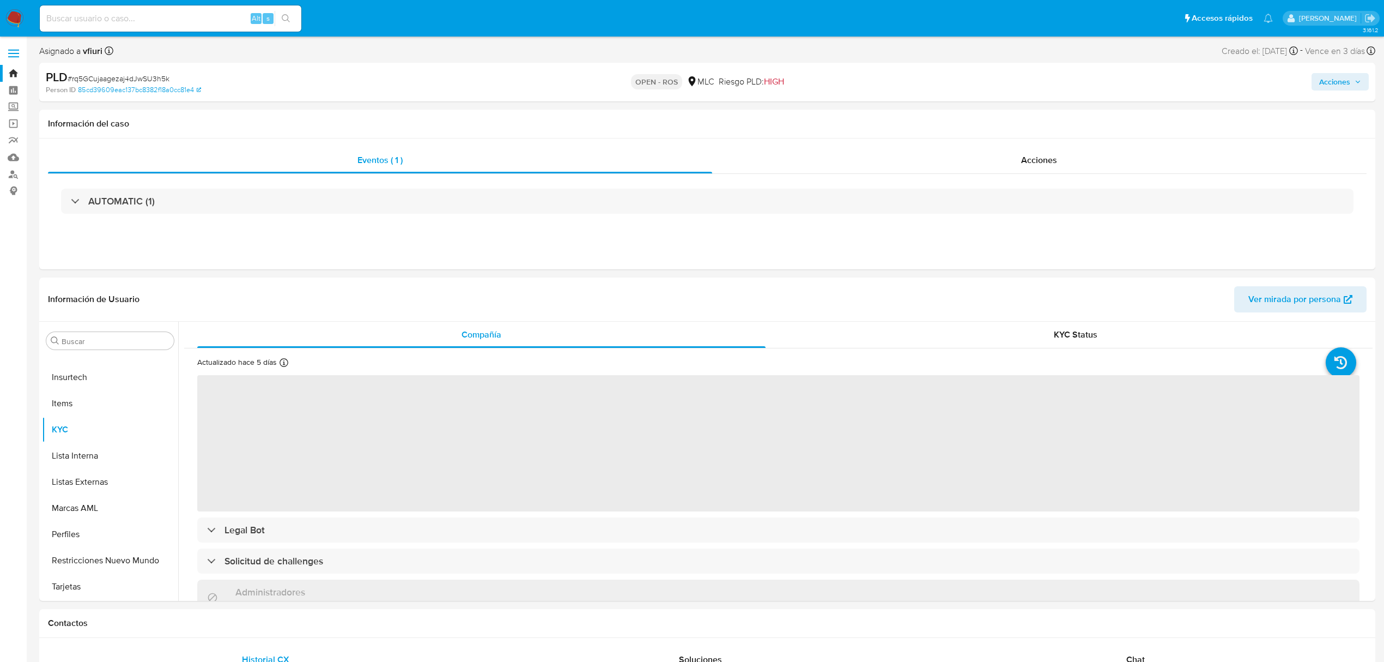
select select "10"
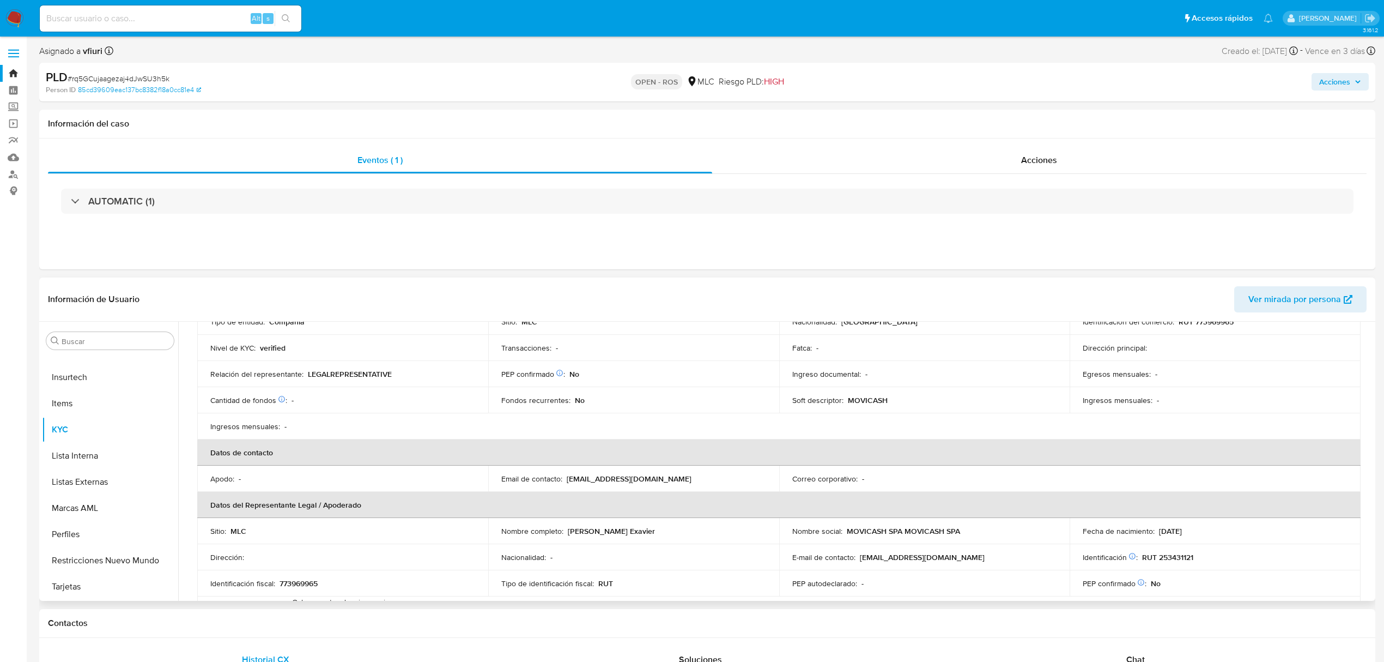
scroll to position [145, 0]
drag, startPoint x: 654, startPoint y: 481, endPoint x: 567, endPoint y: 480, distance: 86.7
click at [567, 480] on div "Email de contacto : movicashspa@gmail.com" at bounding box center [633, 478] width 265 height 10
copy p "[EMAIL_ADDRESS][DOMAIN_NAME]"
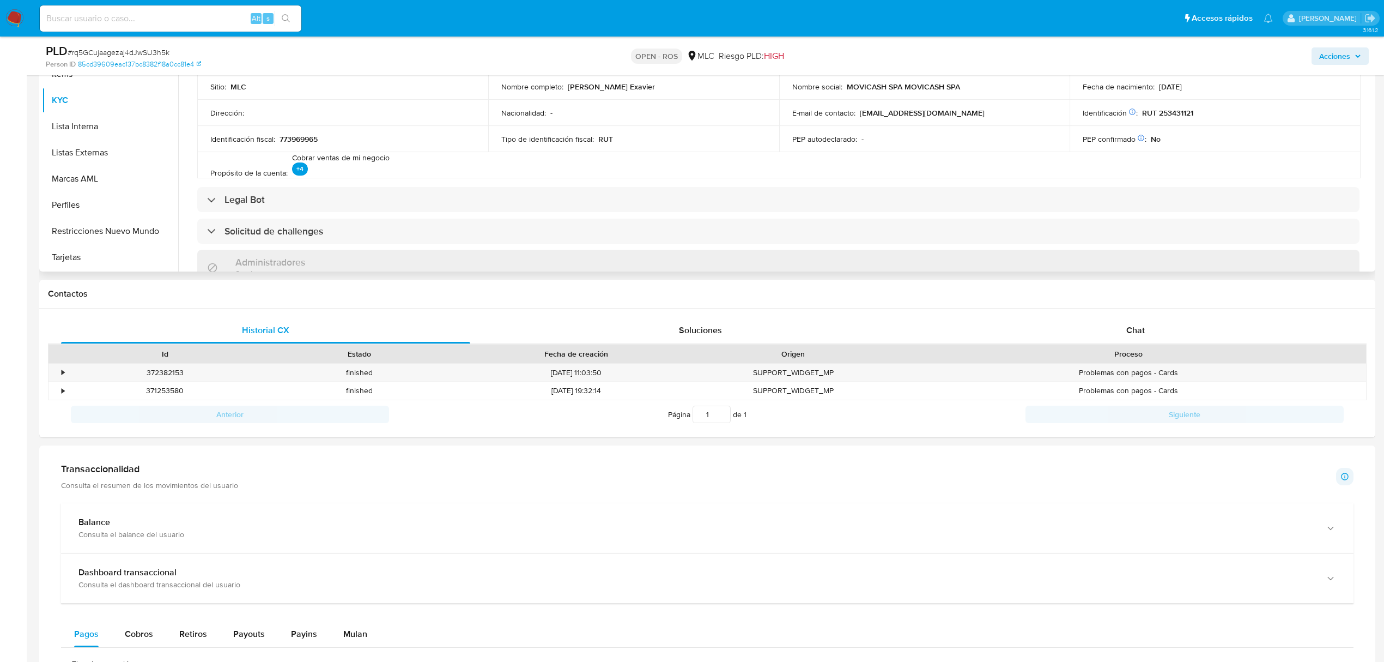
scroll to position [0, 0]
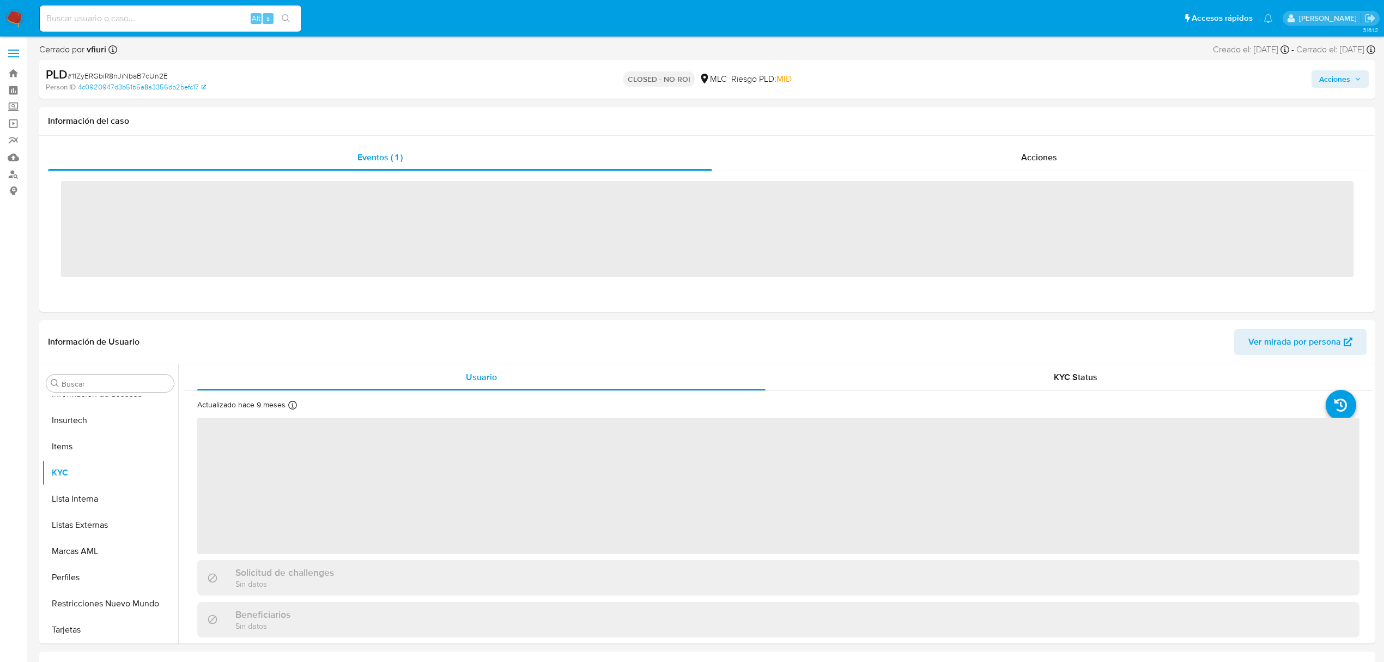
scroll to position [513, 0]
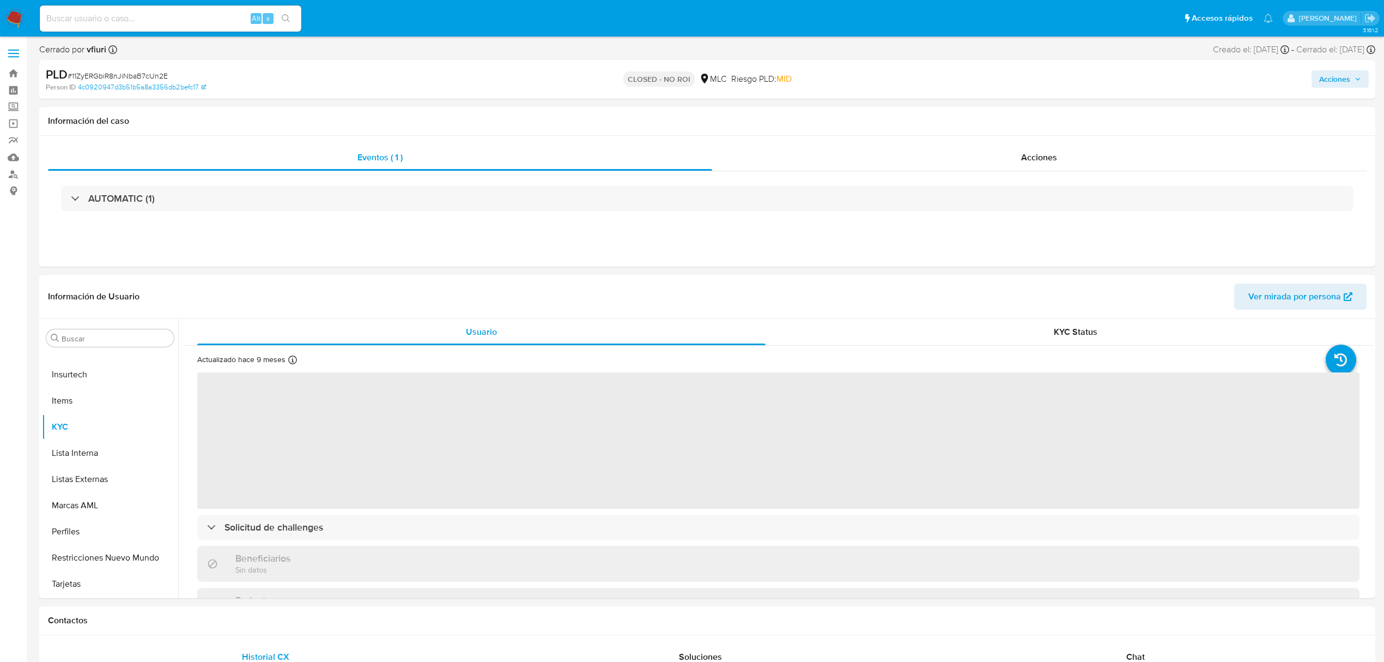
select select "10"
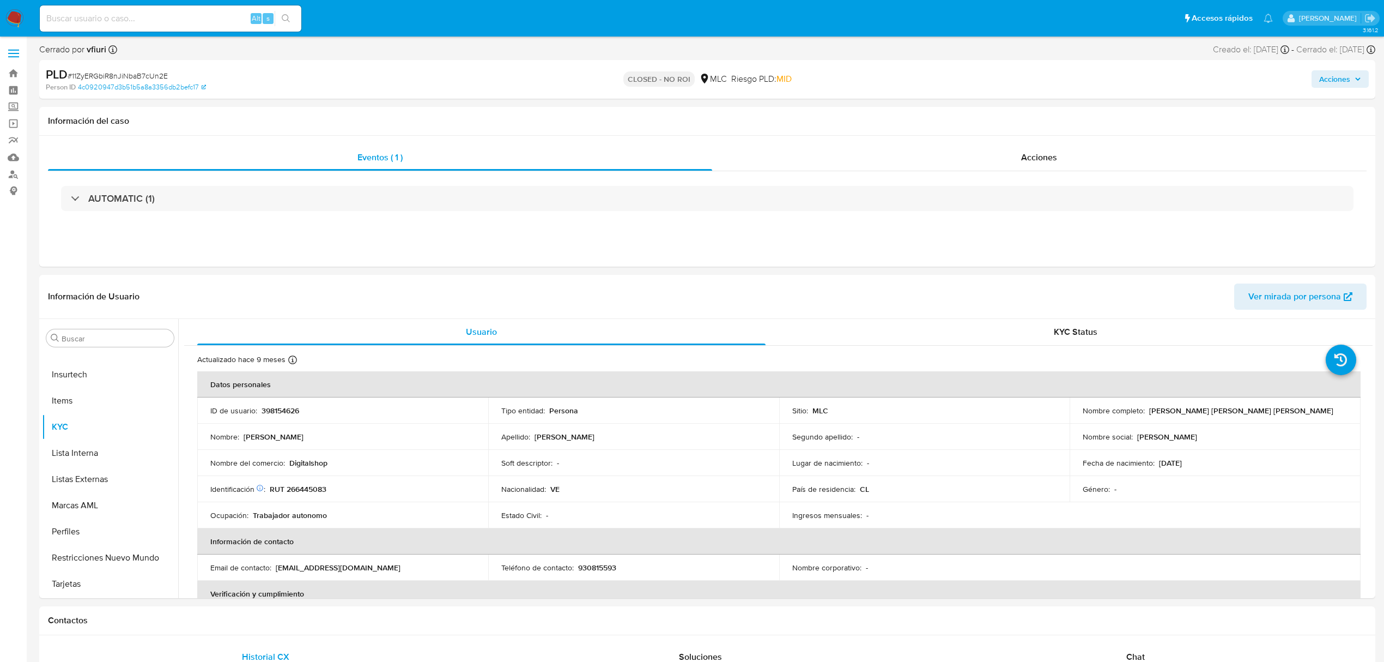
click at [195, 14] on input at bounding box center [171, 18] width 262 height 14
paste input "rq5GCujaagezaj4dJwSU3h5k"
type input "rq5GCujaagezaj4dJwSU3h5k"
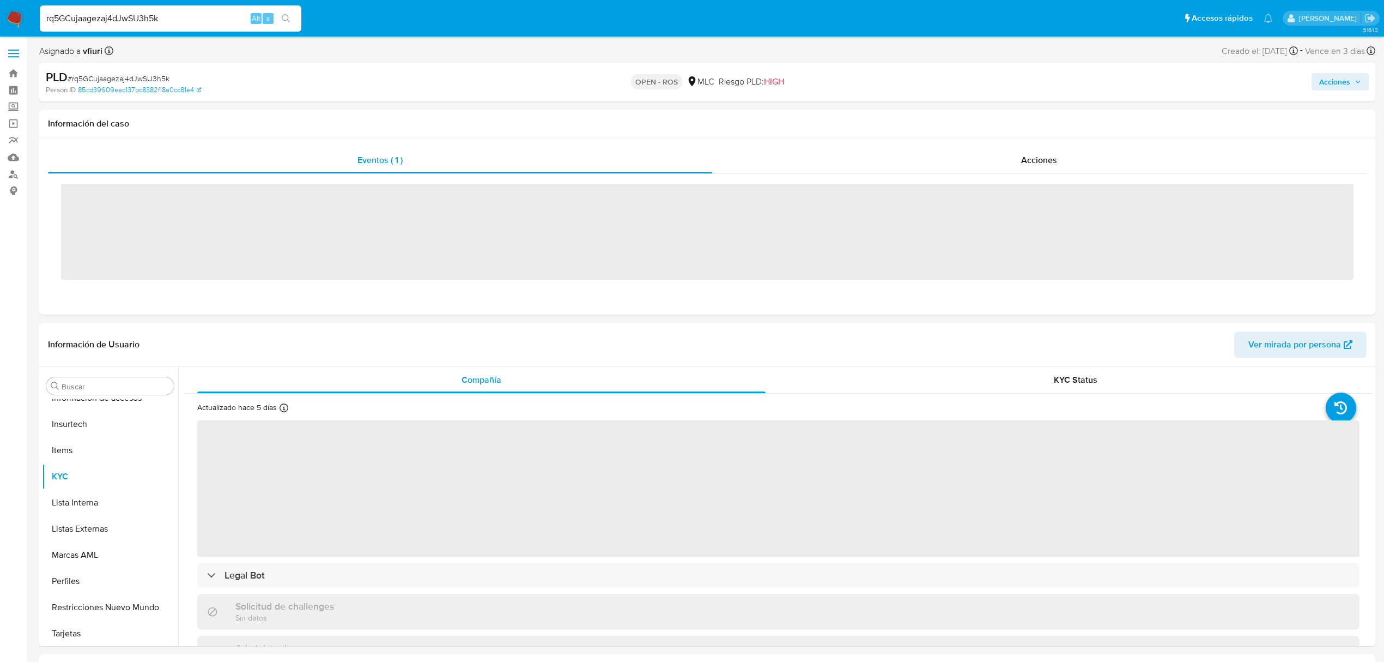
scroll to position [513, 0]
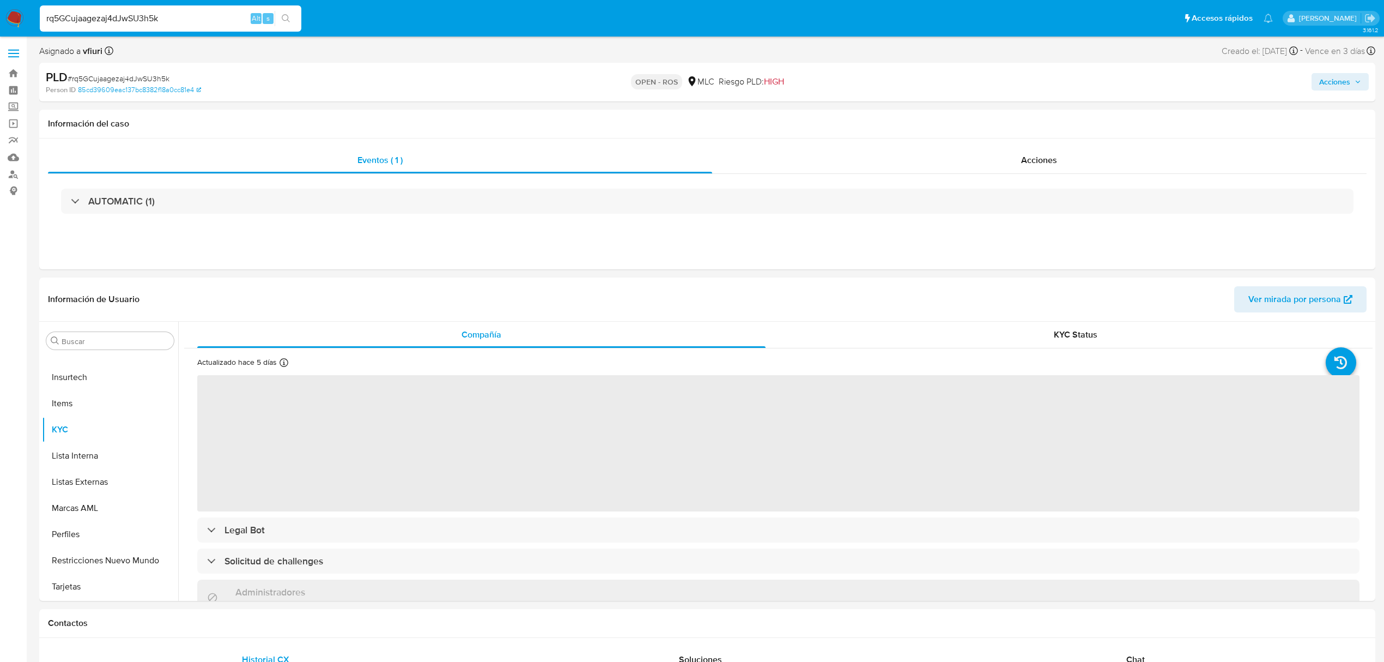
select select "10"
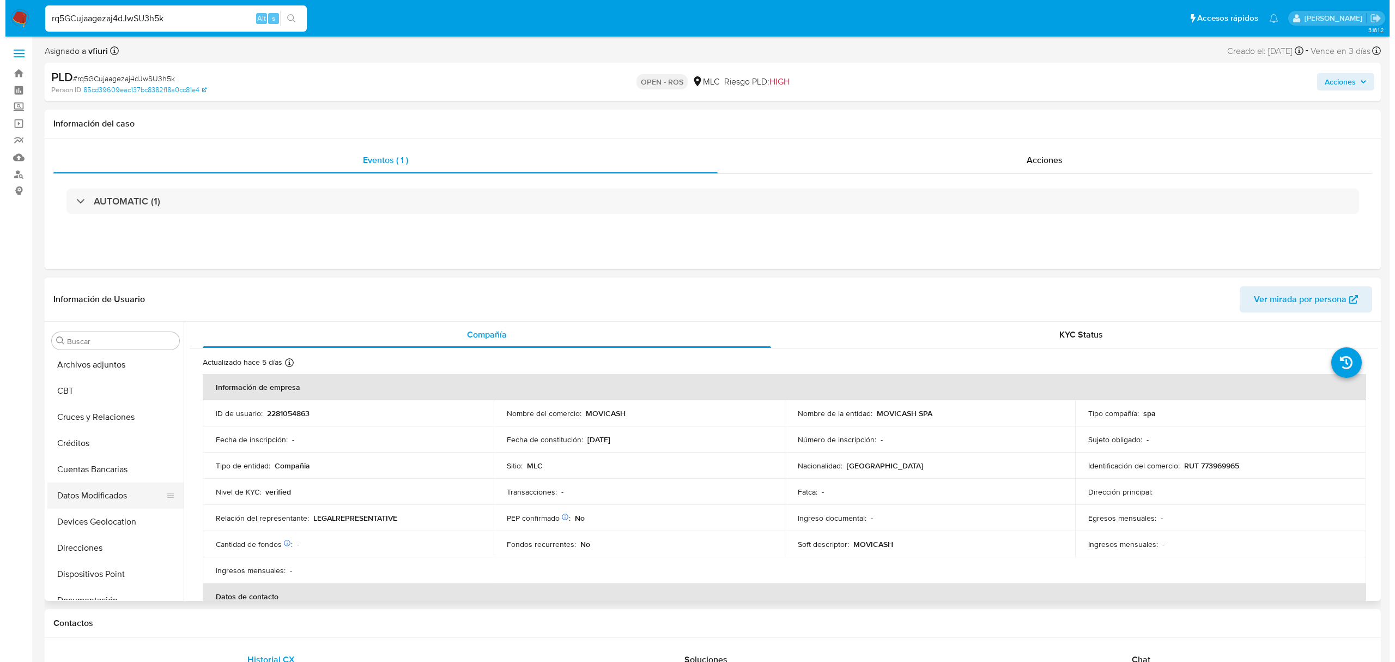
scroll to position [77, 0]
click at [98, 366] on button "Archivos adjuntos" at bounding box center [106, 368] width 128 height 26
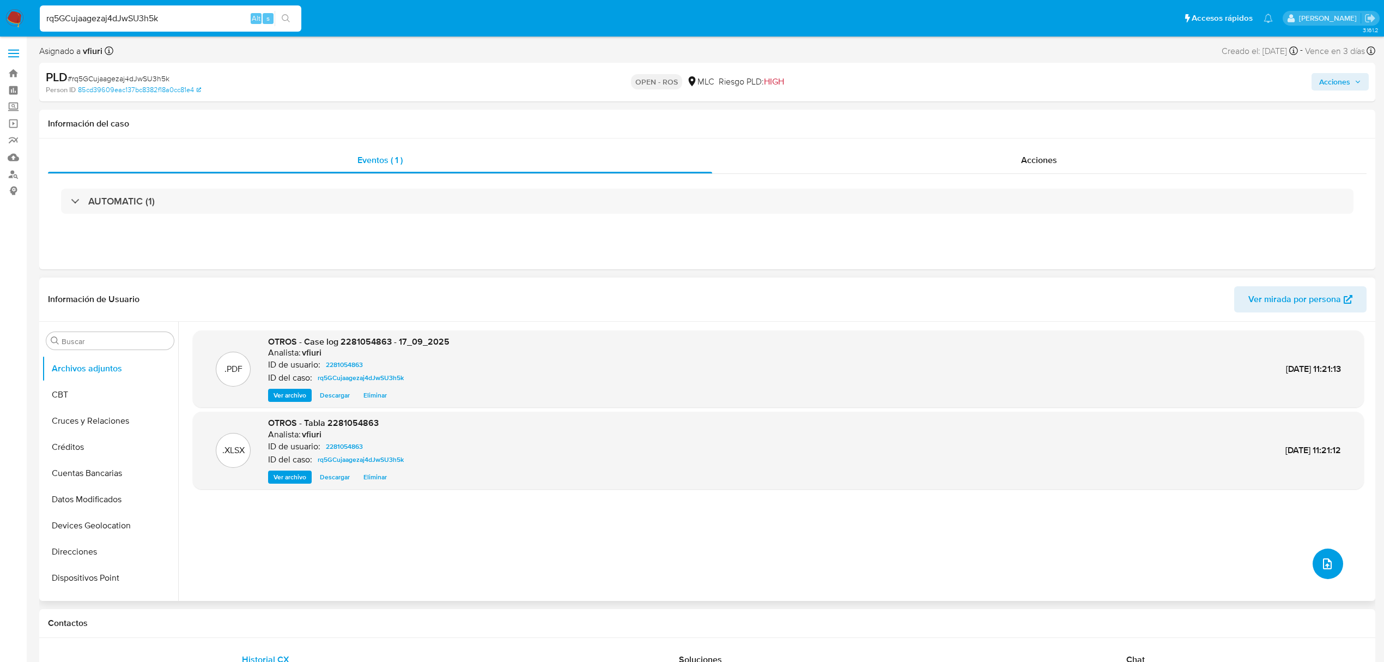
click at [1333, 559] on button "upload-file" at bounding box center [1328, 563] width 31 height 31
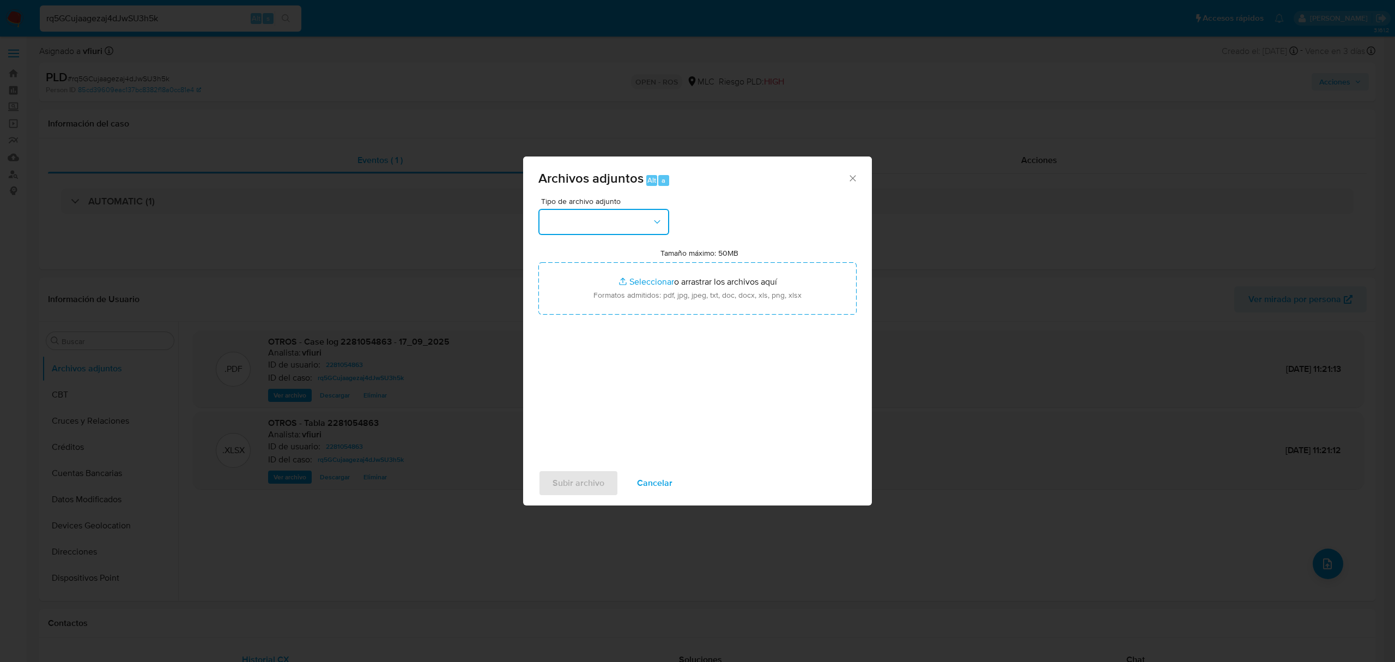
click at [598, 226] on button "button" at bounding box center [604, 222] width 131 height 26
click at [597, 351] on div "OTROS" at bounding box center [600, 344] width 111 height 26
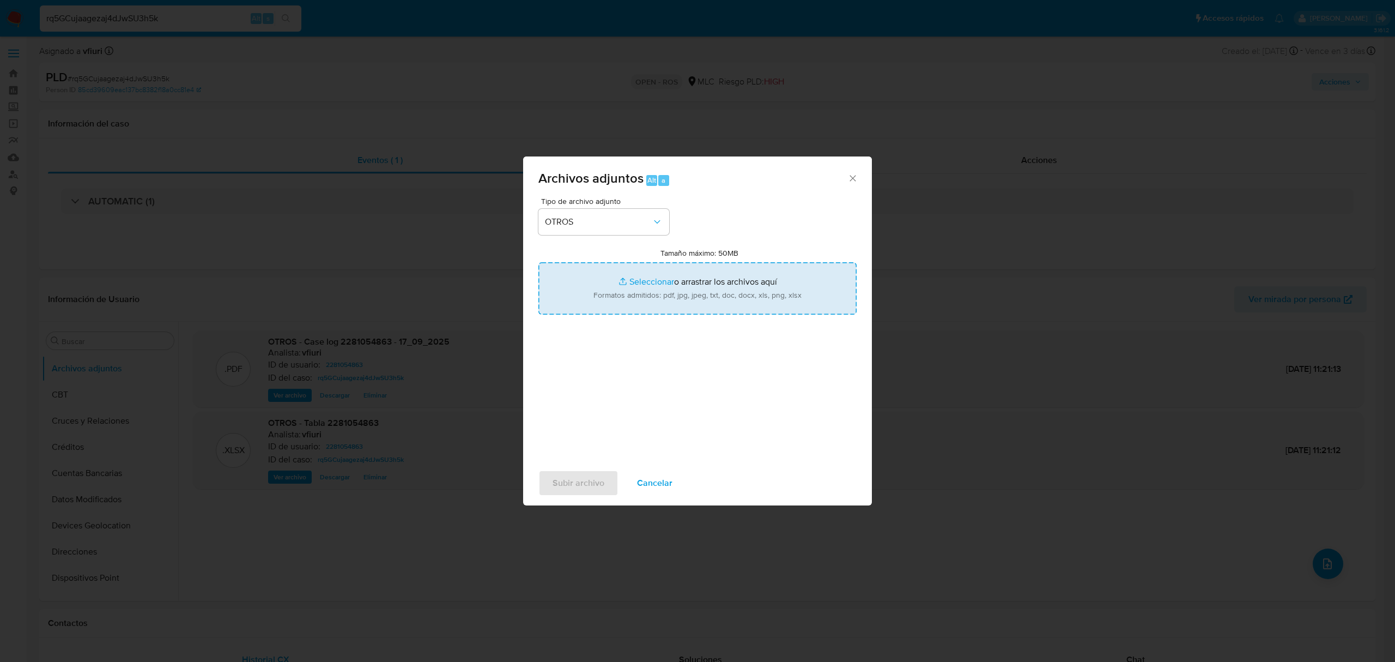
click at [633, 284] on input "Tamaño máximo: 50MB Seleccionar archivos" at bounding box center [698, 288] width 318 height 52
type input "C:\fakepath\Captura ROS #1362.pdf"
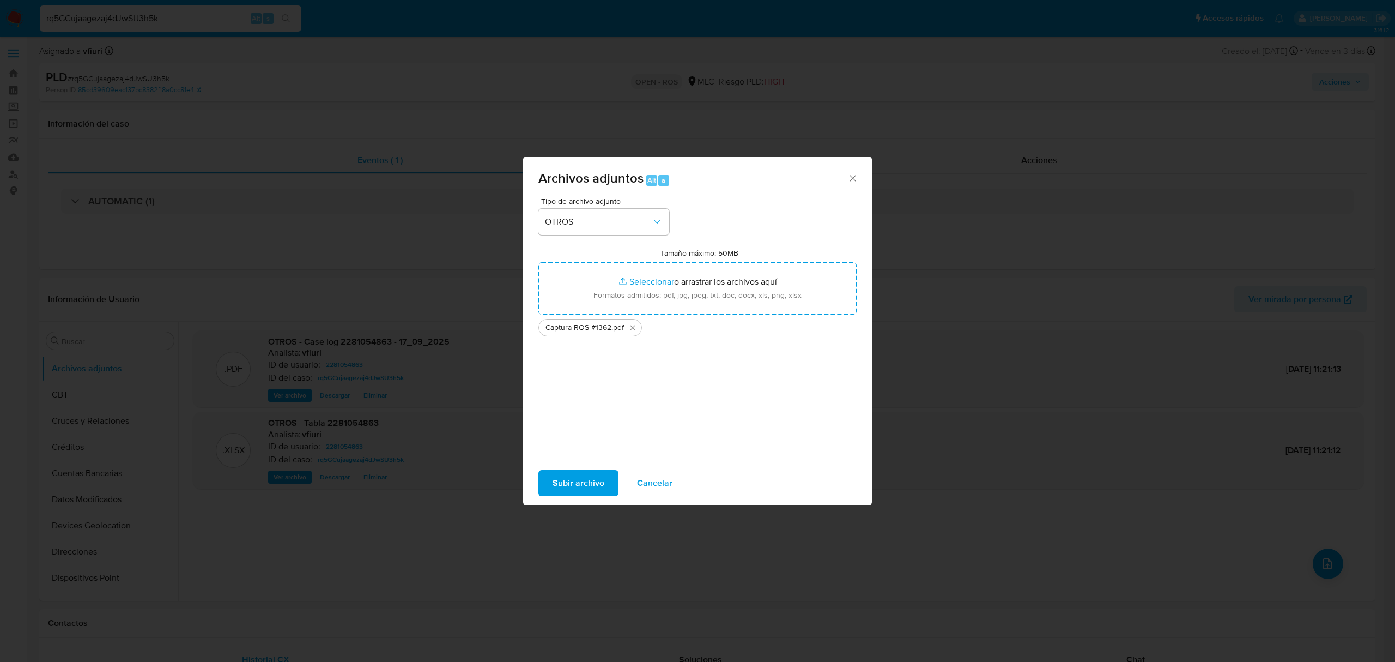
click at [579, 480] on span "Subir archivo" at bounding box center [579, 483] width 52 height 24
click at [642, 479] on span "Cancelar" at bounding box center [654, 483] width 35 height 24
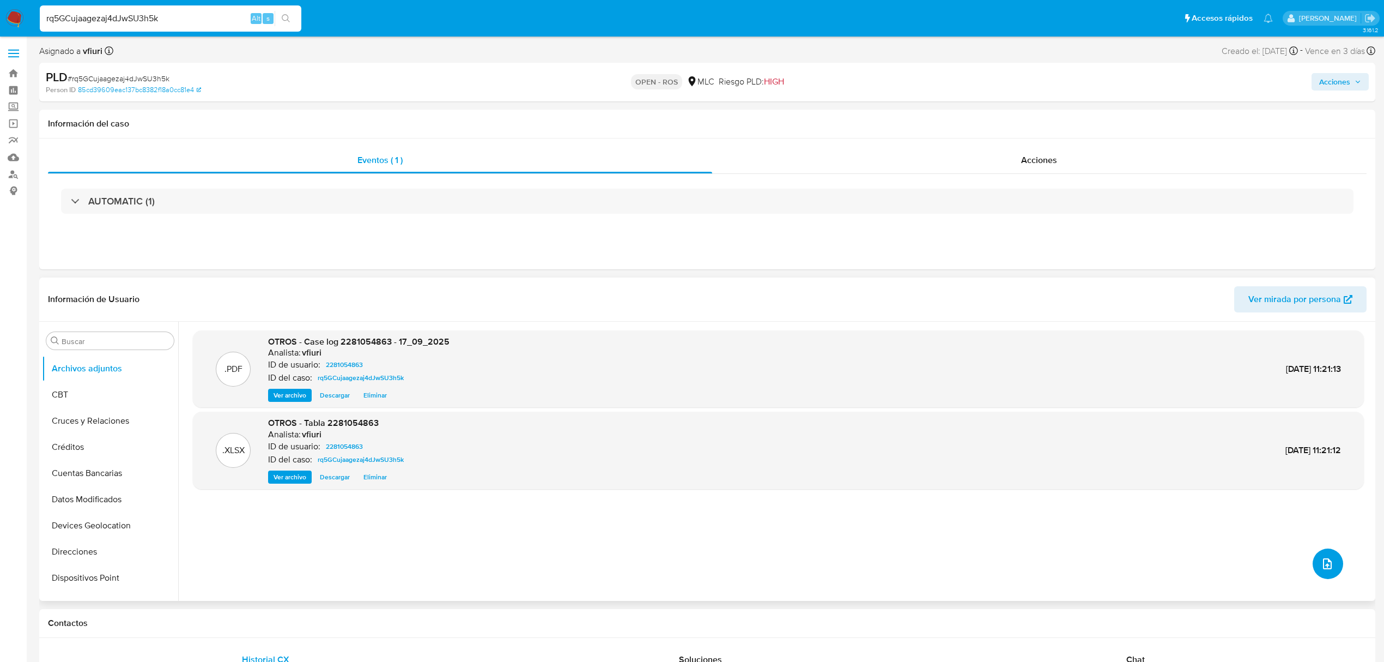
click at [1321, 562] on span "upload-file" at bounding box center [1327, 563] width 13 height 13
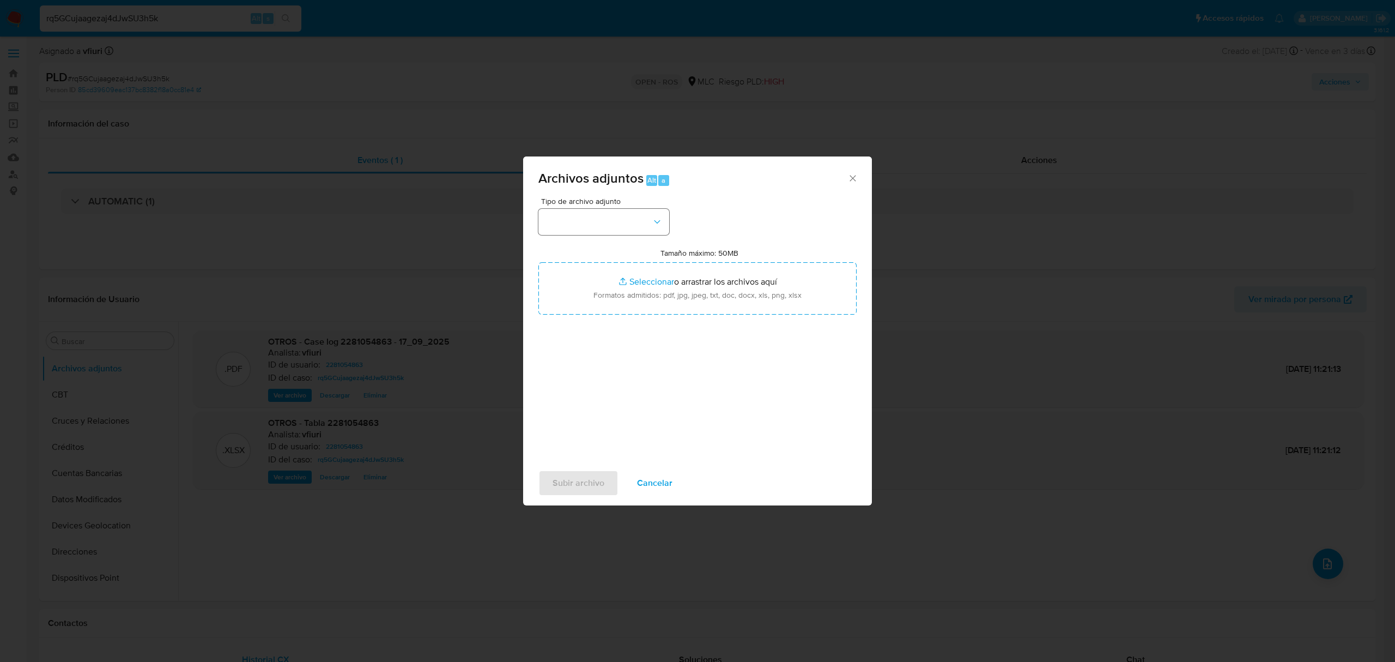
drag, startPoint x: 560, startPoint y: 241, endPoint x: 576, endPoint y: 225, distance: 22.4
click at [564, 237] on div "Tipo de archivo adjunto Tamaño máximo: 50MB Seleccionar archivos Seleccionar o …" at bounding box center [698, 325] width 318 height 257
click at [576, 225] on button "button" at bounding box center [604, 222] width 131 height 26
drag, startPoint x: 580, startPoint y: 352, endPoint x: 629, endPoint y: 325, distance: 55.9
click at [581, 352] on div "OTROS" at bounding box center [600, 344] width 111 height 26
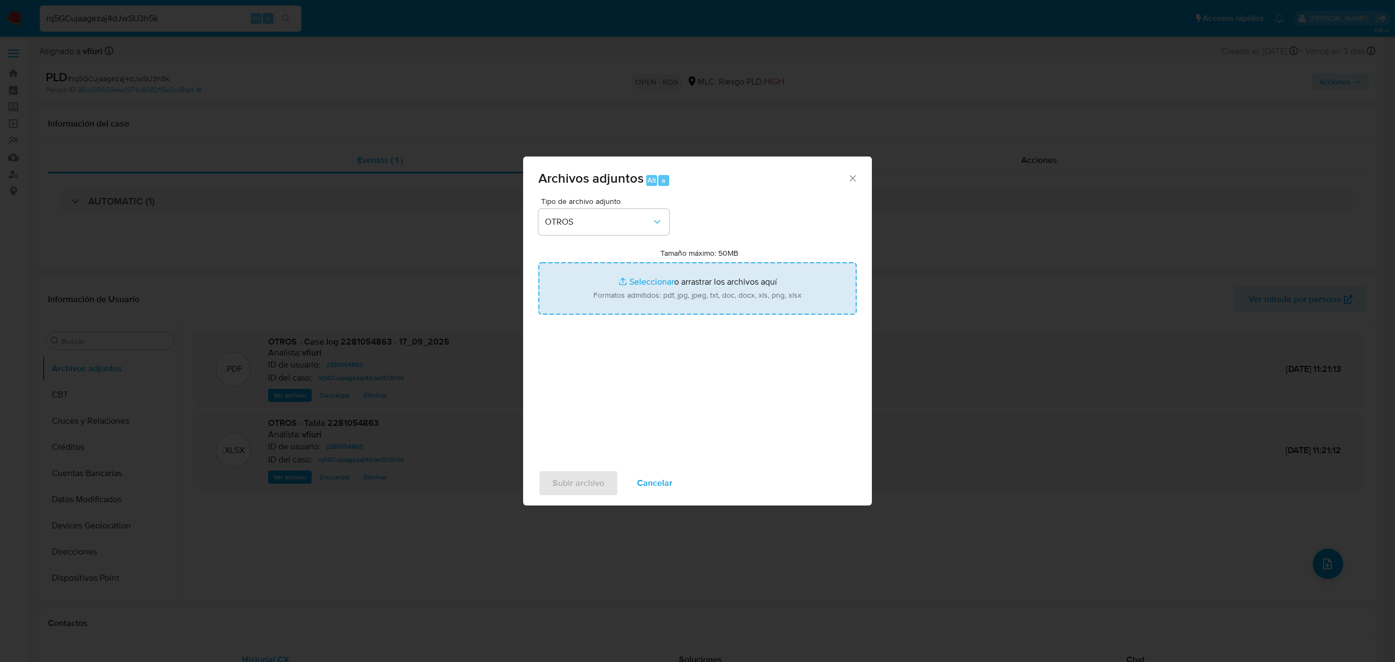
click at [631, 282] on input "Tamaño máximo: 50MB Seleccionar archivos" at bounding box center [698, 288] width 318 height 52
type input "C:\fakepath\UAF #1362.pdf"
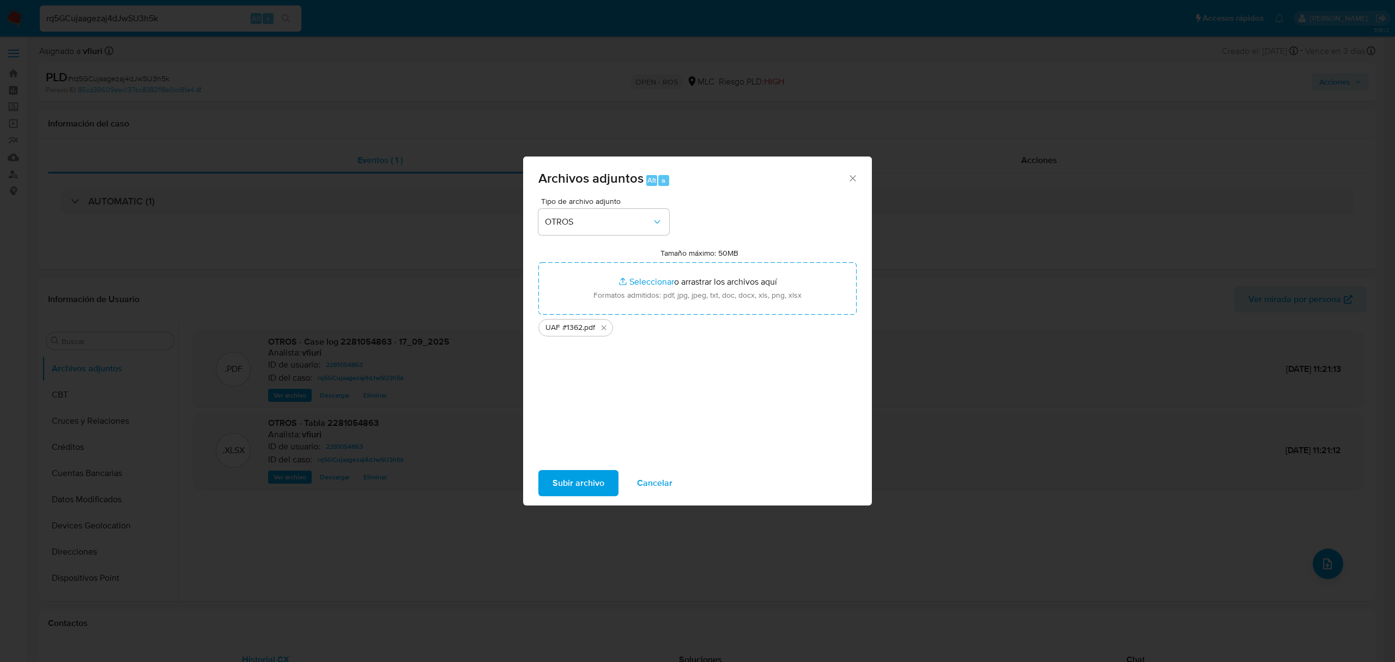
click at [573, 480] on span "Subir archivo" at bounding box center [579, 483] width 52 height 24
click at [646, 480] on span "Cancelar" at bounding box center [654, 483] width 35 height 24
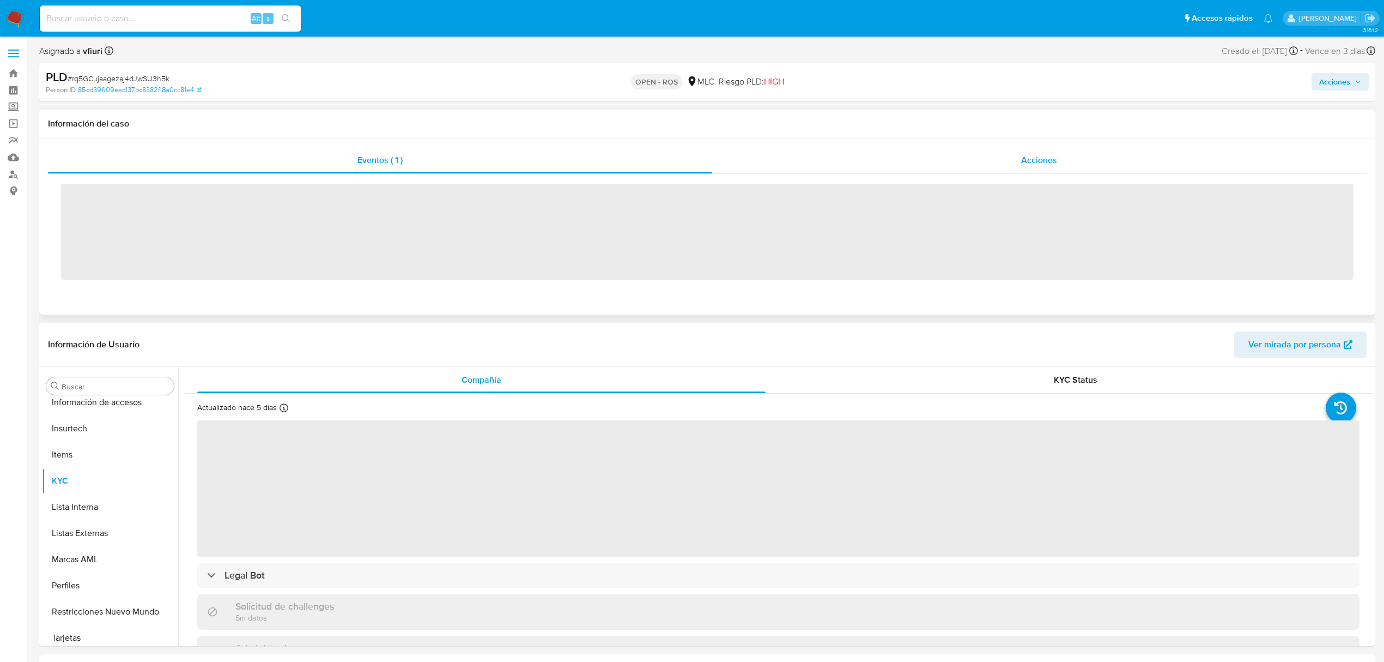
scroll to position [513, 0]
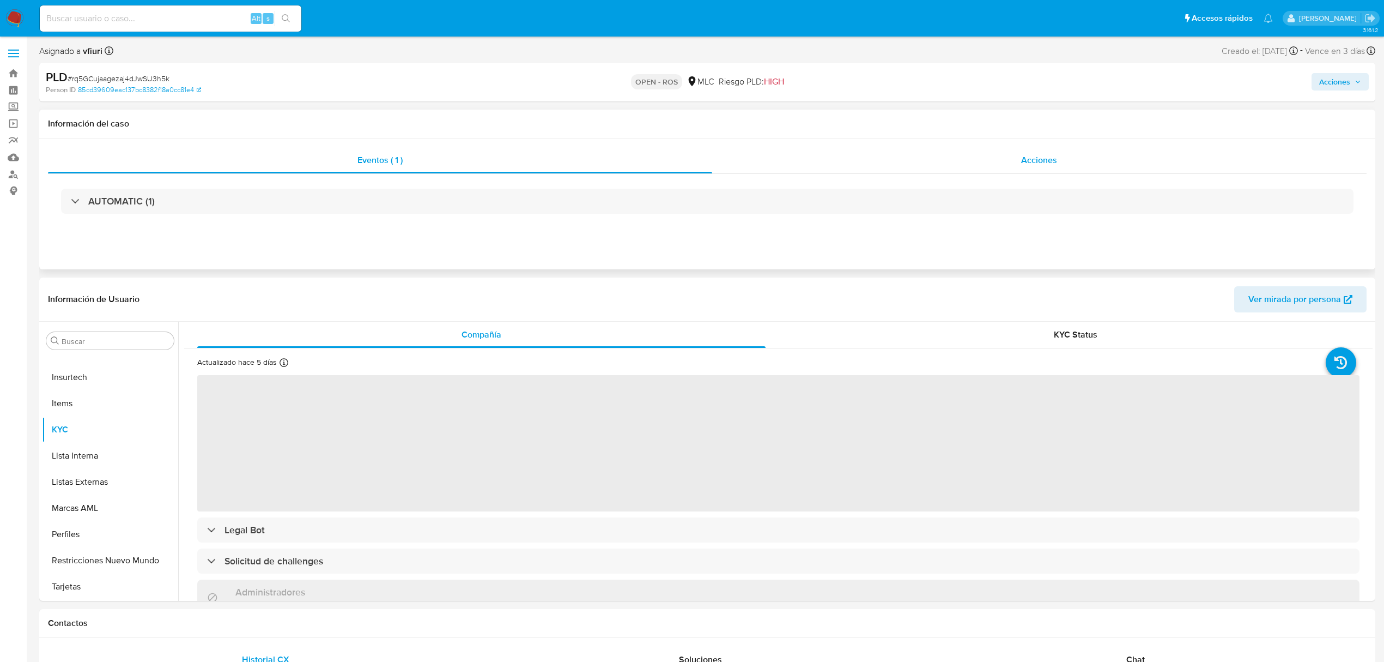
select select "10"
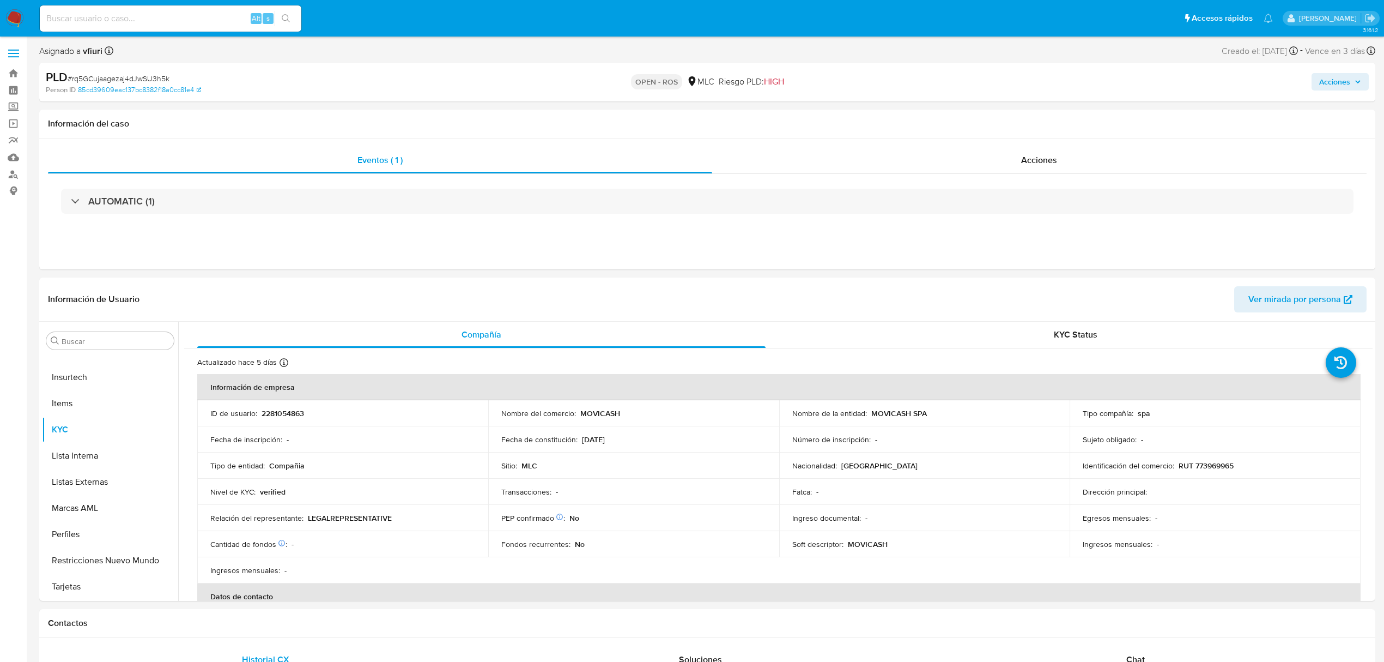
click at [212, 19] on input at bounding box center [171, 18] width 262 height 14
paste input "b28tbO0BOcHf8YIKJg79t9nT"
type input "b28tbO0BOcHf8YIKJg79t9nT"
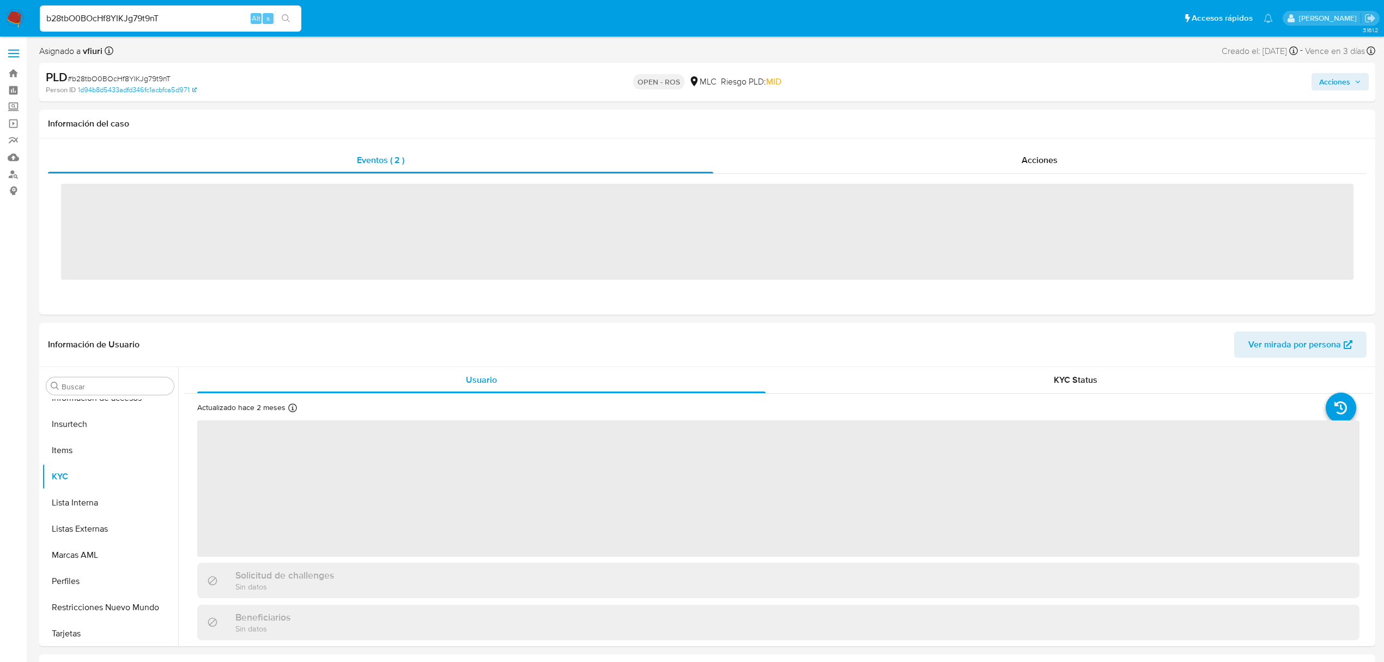
scroll to position [513, 0]
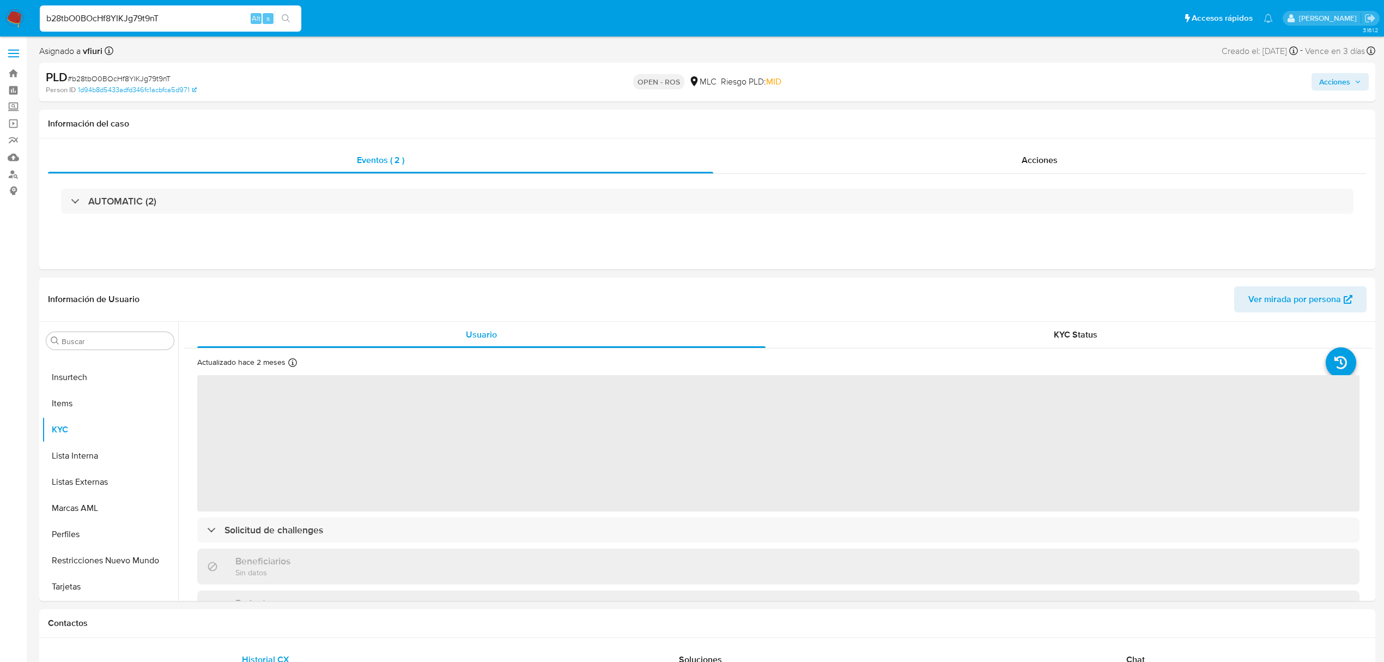
select select "10"
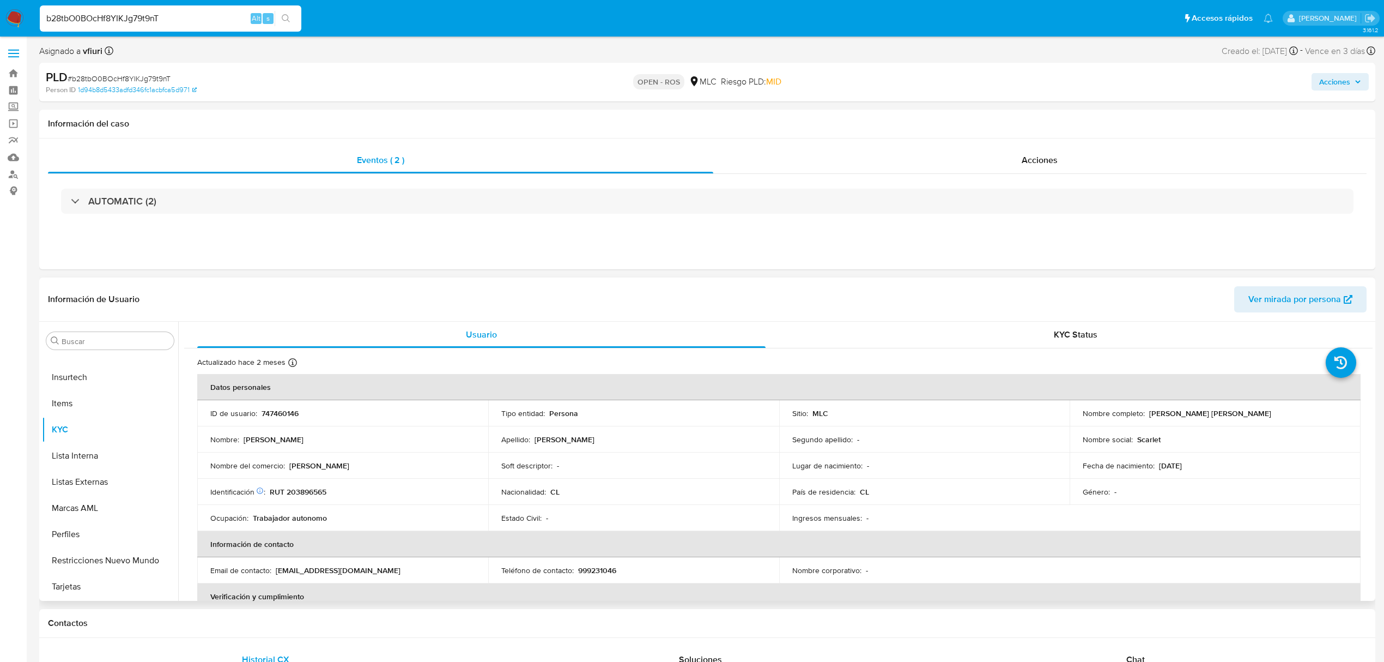
click at [299, 570] on p "[EMAIL_ADDRESS][DOMAIN_NAME]" at bounding box center [338, 570] width 125 height 10
drag, startPoint x: 368, startPoint y: 570, endPoint x: 274, endPoint y: 573, distance: 94.9
click at [274, 573] on div "Email de contacto : [EMAIL_ADDRESS][DOMAIN_NAME]" at bounding box center [342, 570] width 265 height 10
copy div "[EMAIL_ADDRESS][DOMAIN_NAME]"
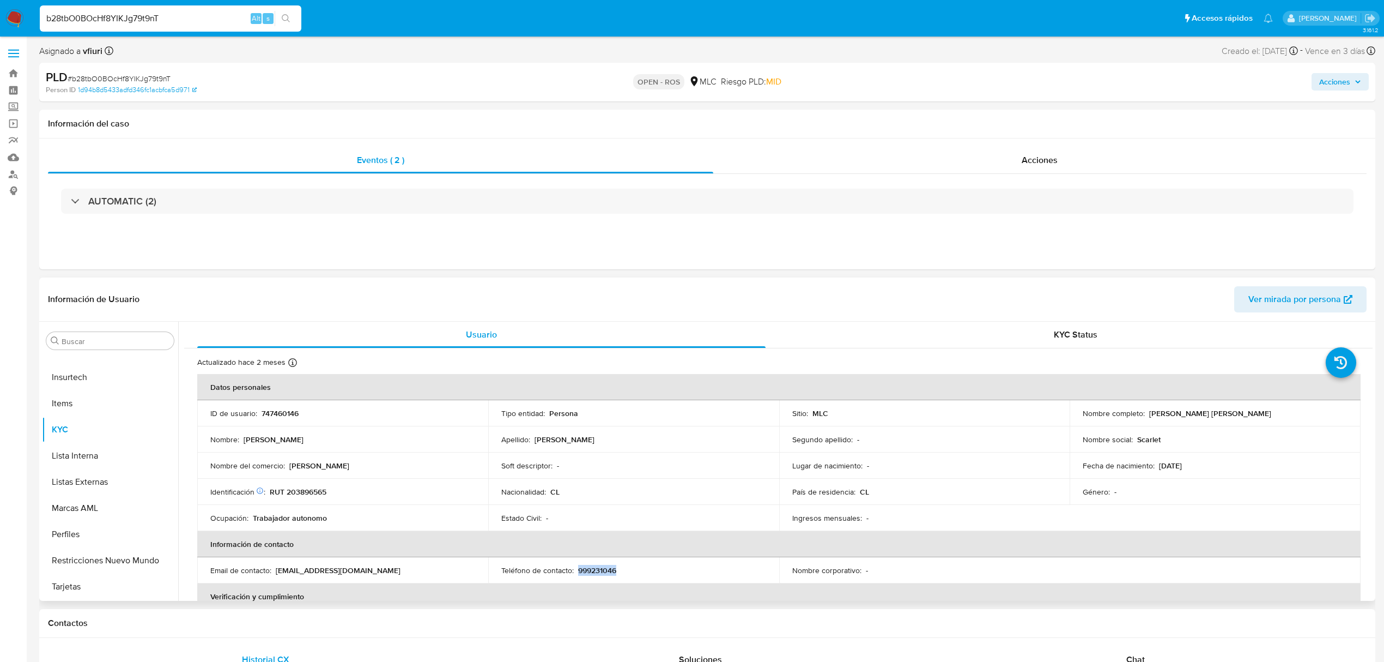
drag, startPoint x: 591, startPoint y: 569, endPoint x: 578, endPoint y: 573, distance: 14.3
click at [578, 573] on div "Teléfono de contacto : [PHONE_NUMBER]" at bounding box center [633, 570] width 265 height 10
copy p "999231046"
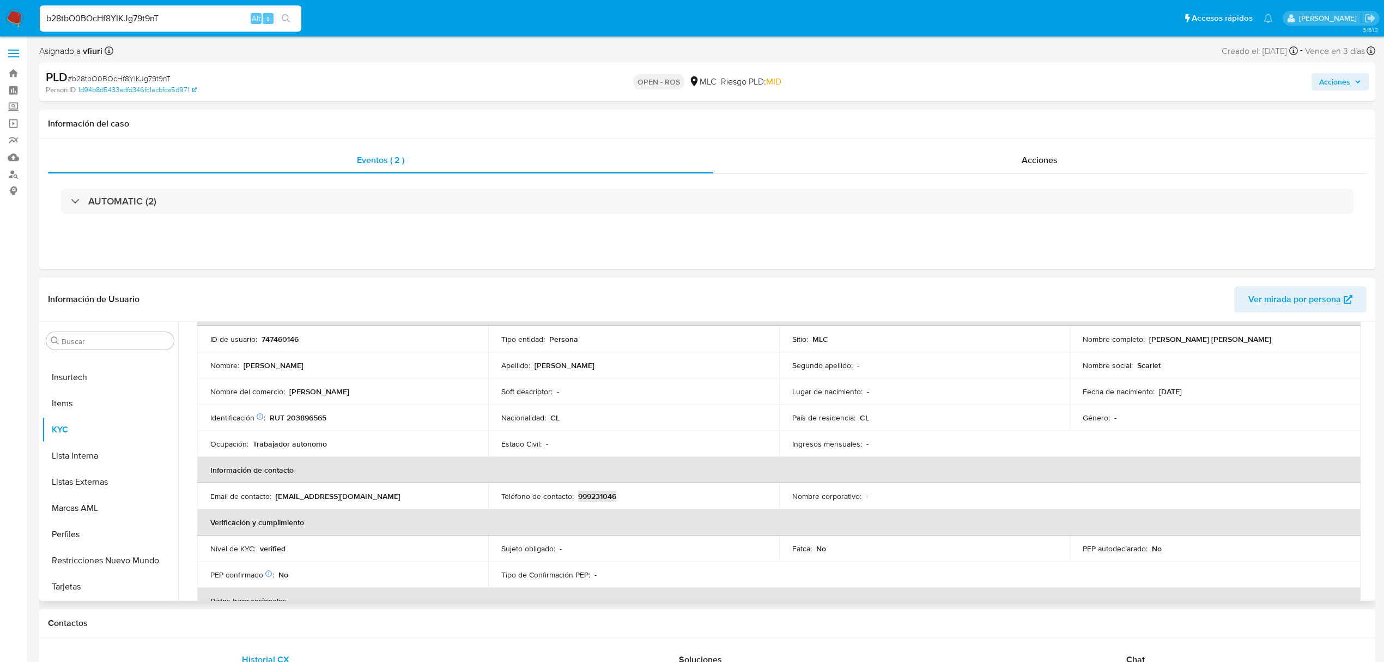
scroll to position [0, 0]
